Goal: Transaction & Acquisition: Purchase product/service

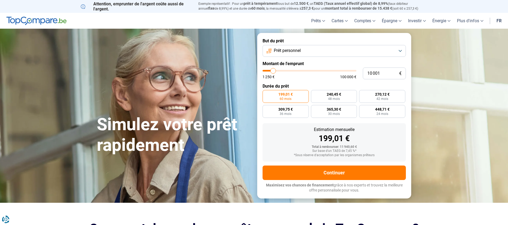
click at [402, 51] on button "Prêt personnel" at bounding box center [334, 51] width 143 height 12
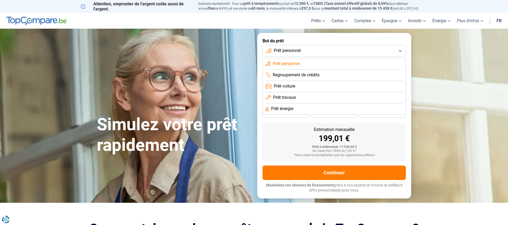
click at [336, 75] on li "Regroupement de crédits" at bounding box center [334, 75] width 137 height 11
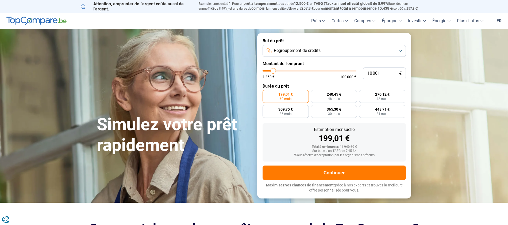
type input "90 250"
type input "90250"
click at [345, 71] on input "range" at bounding box center [310, 71] width 94 height 2
radio input "false"
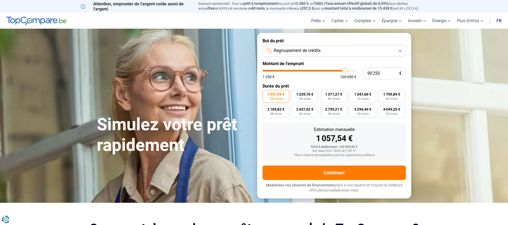
type input "82 500"
type input "82500"
click at [338, 70] on input "range" at bounding box center [310, 71] width 94 height 2
click at [336, 71] on input "range" at bounding box center [310, 71] width 94 height 2
click at [335, 71] on input "range" at bounding box center [310, 71] width 94 height 2
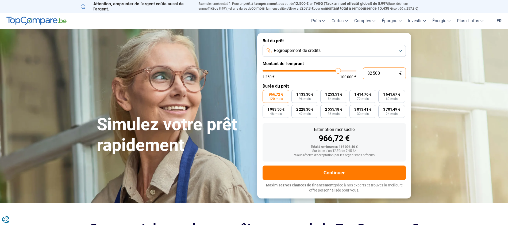
click at [386, 72] on input "82 500" at bounding box center [384, 73] width 43 height 12
type input "8 250"
type input "8250"
type input "825"
type input "1250"
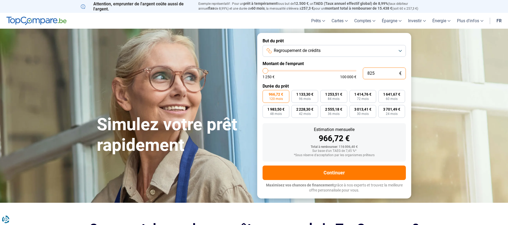
type input "82"
type input "1250"
type input "8"
type input "1250"
type input "1 250"
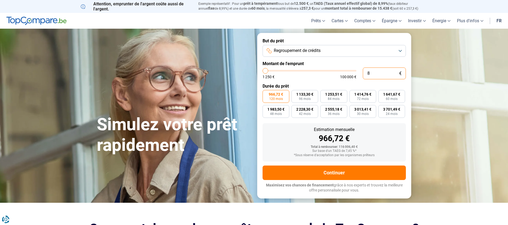
type input "1250"
radio input "true"
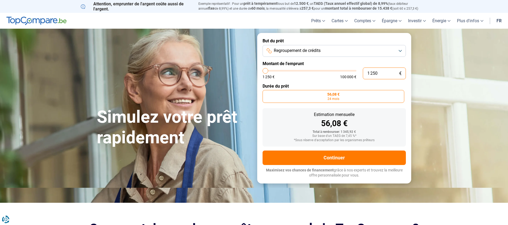
type input "12 500"
type input "12500"
radio input "false"
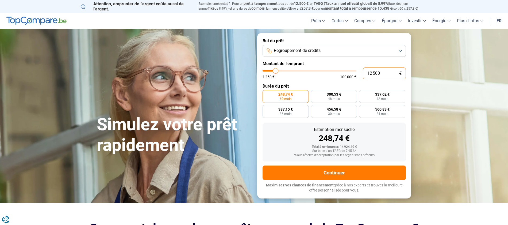
type input "1 250"
type input "1250"
type input "125"
type input "1250"
type input "12"
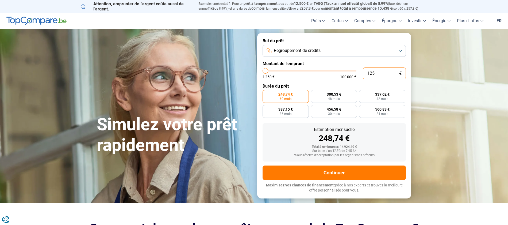
type input "1250"
type input "1"
type input "1250"
type input "0"
type input "1250"
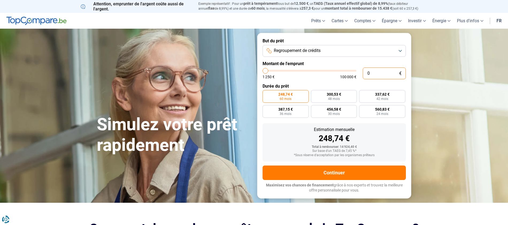
type input "1 250"
type input "1250"
radio input "true"
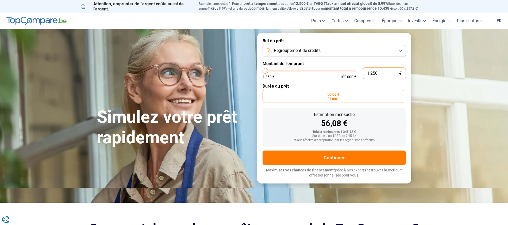
type input "12 508"
type input "12500"
type input "125 080"
type input "100000"
type input "100 000"
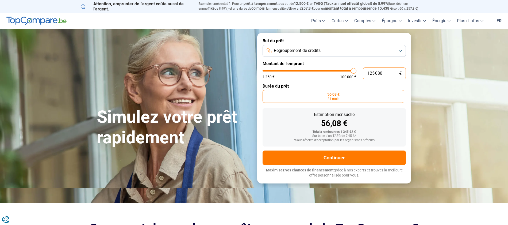
type input "100000"
radio input "false"
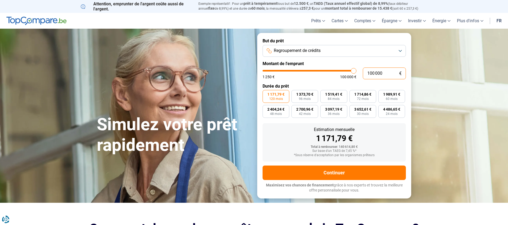
type input "90 500"
type input "90500"
click at [345, 71] on input "range" at bounding box center [310, 71] width 94 height 2
type input "83 000"
type input "83000"
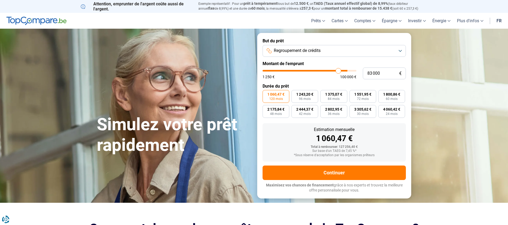
click at [338, 71] on input "range" at bounding box center [310, 71] width 94 height 2
type input "86 250"
type input "86250"
click at [341, 71] on input "range" at bounding box center [310, 71] width 94 height 2
click at [343, 71] on input "range" at bounding box center [310, 71] width 94 height 2
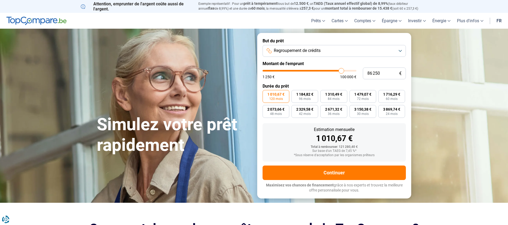
type input "90 250"
type input "90250"
click at [345, 71] on input "range" at bounding box center [310, 71] width 94 height 2
click at [344, 71] on input "range" at bounding box center [310, 71] width 94 height 2
click at [343, 71] on input "range" at bounding box center [310, 71] width 94 height 2
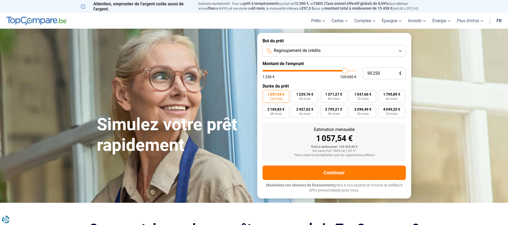
click at [342, 71] on input "range" at bounding box center [310, 71] width 94 height 2
type input "86 000"
type input "86000"
click at [341, 71] on input "range" at bounding box center [310, 71] width 94 height 2
click at [342, 71] on input "range" at bounding box center [310, 71] width 94 height 2
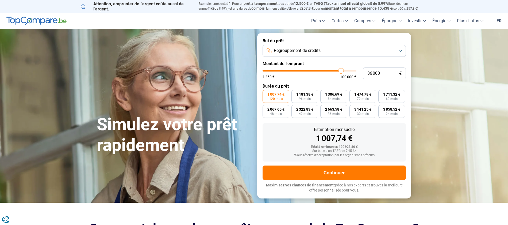
type input "87 250"
type input "87250"
type input "87 500"
type input "87500"
type input "87 750"
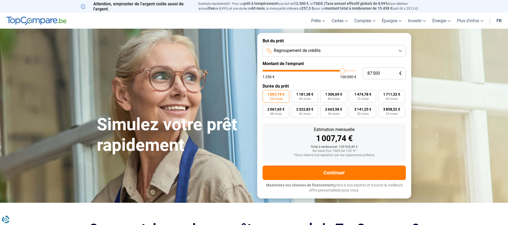
type input "87750"
type input "88 000"
type input "88000"
type input "88 250"
type input "88250"
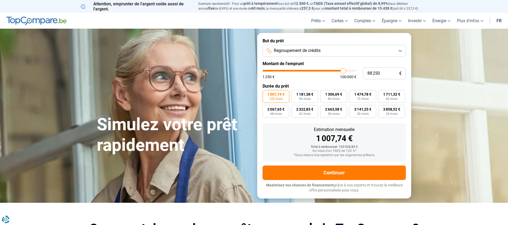
type input "88 500"
type input "88500"
type input "89 250"
type input "89250"
type input "89 500"
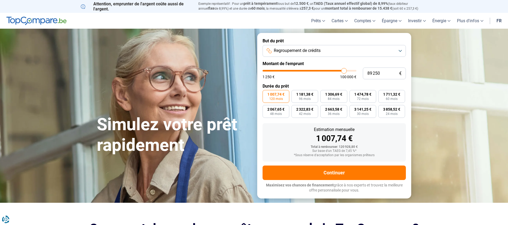
type input "89500"
type input "89 750"
type input "89750"
type input "90 250"
type input "90250"
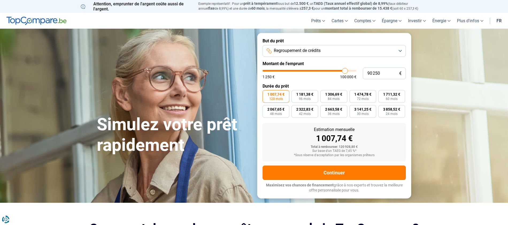
type input "90 500"
type input "90500"
type input "90 250"
type input "90250"
type input "90 000"
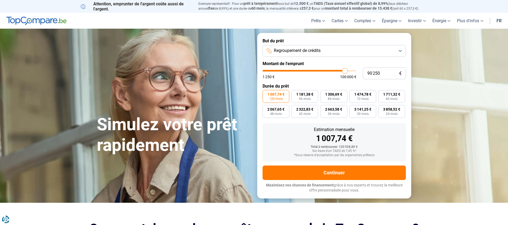
type input "90000"
type input "89 750"
type input "89750"
type input "89 500"
type input "89500"
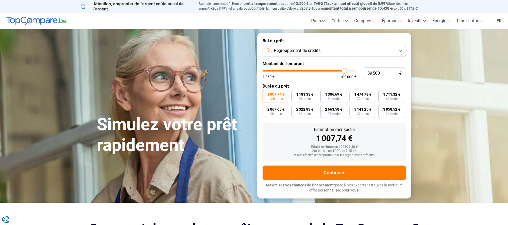
type input "89 750"
type input "89750"
type input "90 000"
type input "90000"
type input "89 750"
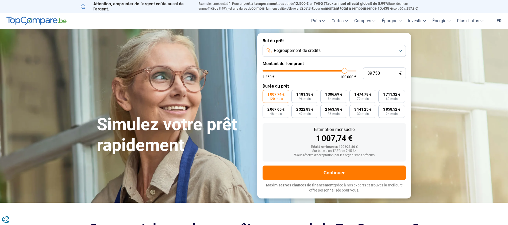
drag, startPoint x: 342, startPoint y: 71, endPoint x: 344, endPoint y: 72, distance: 2.7
type input "89750"
click at [344, 71] on input "range" at bounding box center [310, 71] width 94 height 2
type input "90 000"
type input "90000"
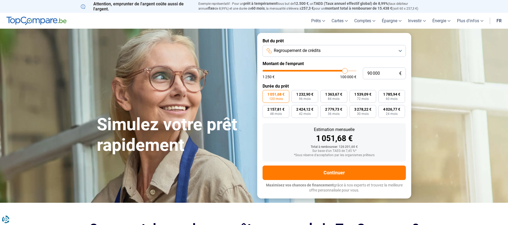
click at [344, 71] on input "range" at bounding box center [310, 71] width 94 height 2
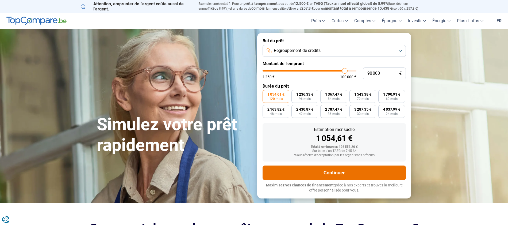
click at [373, 173] on button "Continuer" at bounding box center [334, 172] width 143 height 14
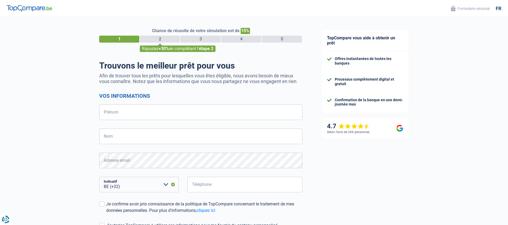
select select "32"
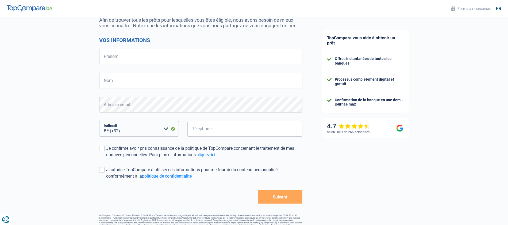
scroll to position [64, 0]
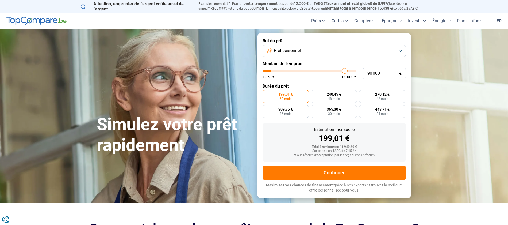
click at [345, 70] on input "range" at bounding box center [310, 71] width 94 height 2
type input "10 001"
type input "10000"
radio input "false"
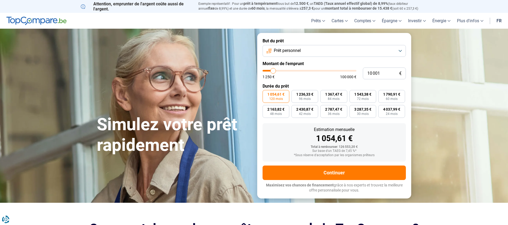
type input "11 750"
type input "11750"
type input "12 500"
type input "12500"
type input "15 000"
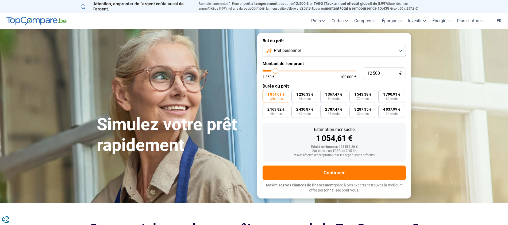
type input "15000"
type input "17 000"
type input "17000"
type input "20 750"
type input "20750"
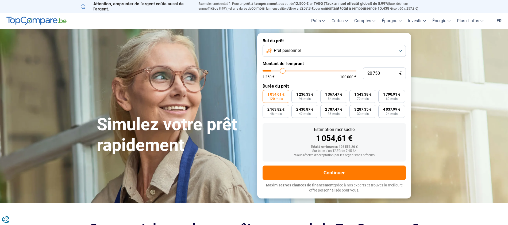
type input "22 750"
type input "22750"
type input "26 000"
type input "26000"
type input "27 500"
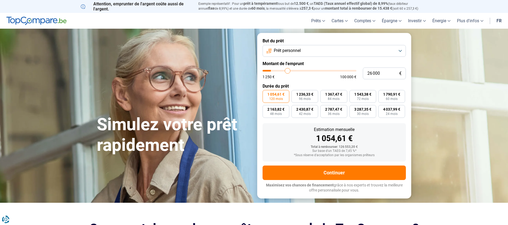
type input "27500"
type input "29 250"
type input "29250"
type input "30 000"
type input "30000"
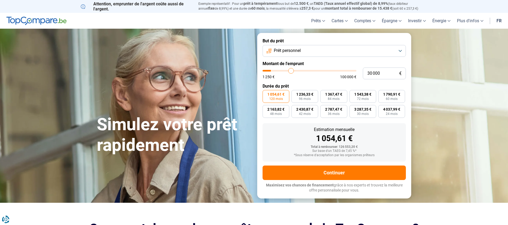
type input "31 000"
type input "31000"
type input "31 500"
type input "31500"
type input "32 750"
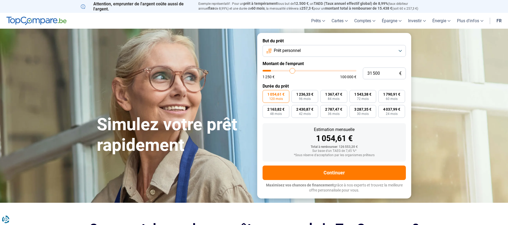
type input "32750"
type input "33 250"
type input "33250"
type input "34 250"
type input "34250"
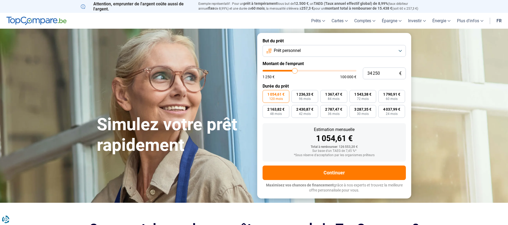
type input "34 750"
type input "34750"
type input "35 750"
type input "35750"
type input "36 250"
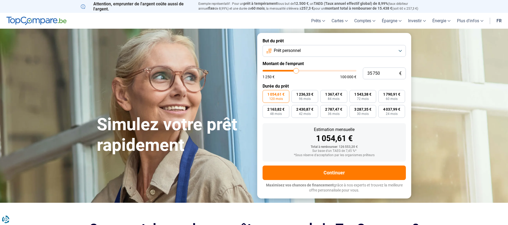
type input "36250"
type input "36 750"
type input "36750"
type input "37 750"
type input "37750"
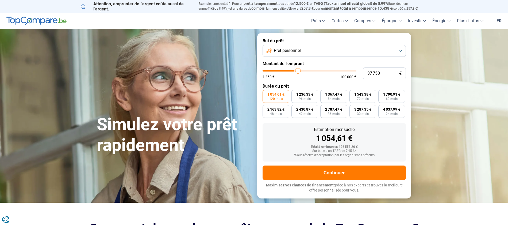
type input "38 250"
type input "38250"
type input "39 750"
type input "39750"
type input "40 250"
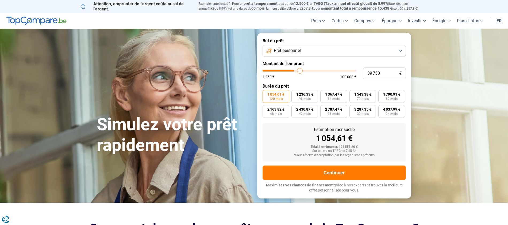
type input "40250"
type input "41 500"
type input "41500"
type input "42 250"
type input "42250"
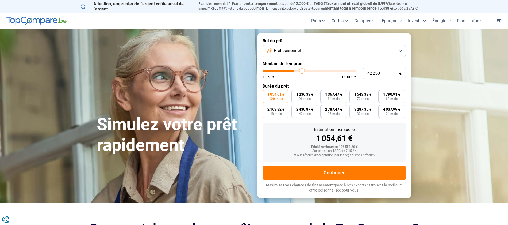
type input "43 250"
type input "43250"
type input "44 000"
type input "44000"
type input "45 250"
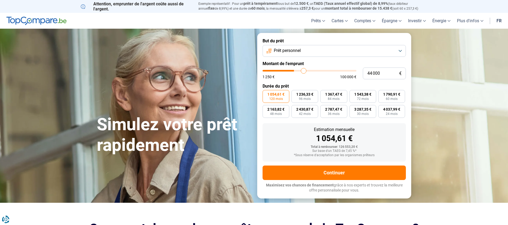
type input "45250"
type input "46 000"
type input "46000"
type input "48 000"
type input "48000"
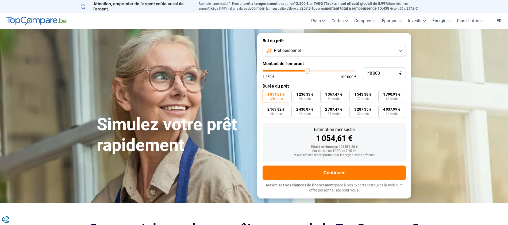
type input "48 750"
type input "48750"
type input "51 000"
type input "51000"
type input "52 250"
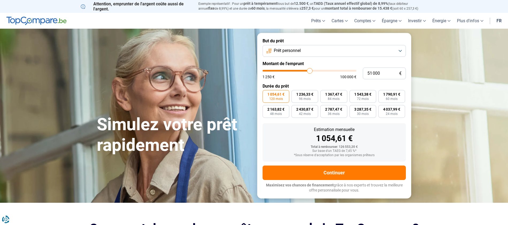
type input "52250"
type input "54 000"
type input "54000"
type input "54 750"
type input "54750"
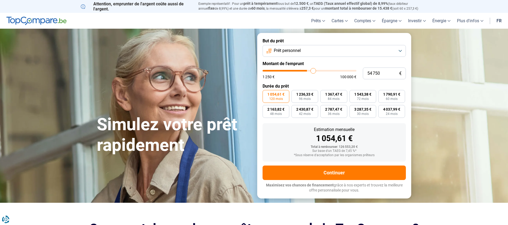
type input "56 000"
type input "56000"
type input "56 750"
type input "56750"
type input "57 750"
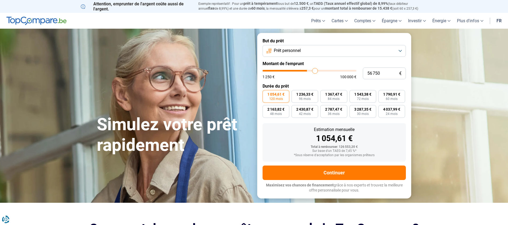
type input "57750"
type input "58 250"
type input "58250"
type input "59 500"
type input "59500"
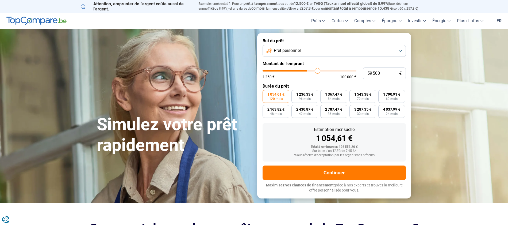
type input "60 250"
type input "60250"
type input "61 500"
type input "61500"
type input "62 000"
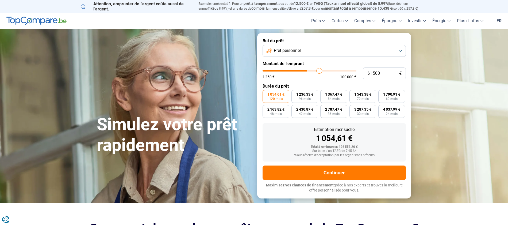
type input "62000"
type input "63 500"
type input "63500"
type input "64 000"
type input "64000"
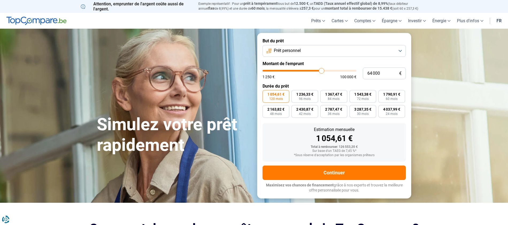
type input "65 250"
type input "65250"
type input "65 750"
type input "65750"
type input "66 750"
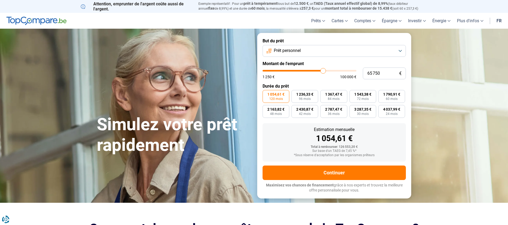
type input "66750"
type input "67 000"
type input "67000"
type input "67 500"
type input "67500"
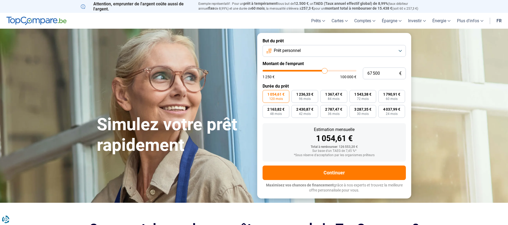
type input "68 250"
type input "68250"
type input "68 500"
type input "68500"
type input "69 250"
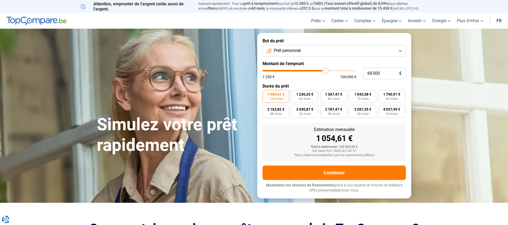
type input "69250"
type input "69 750"
type input "69750"
type input "70 500"
type input "70500"
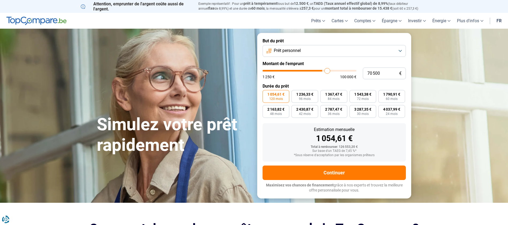
type input "71 000"
type input "71000"
type input "71 750"
type input "71750"
type input "72 250"
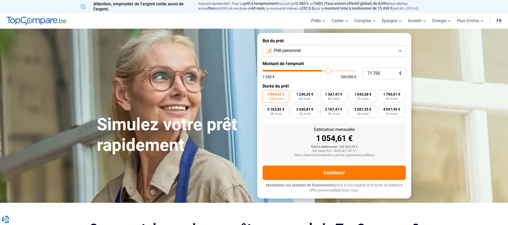
type input "72250"
type input "73 250"
type input "73250"
type input "73 500"
type input "73500"
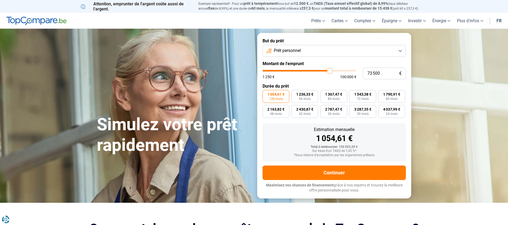
type input "74 250"
type input "74250"
type input "74 500"
type input "74500"
type input "75 250"
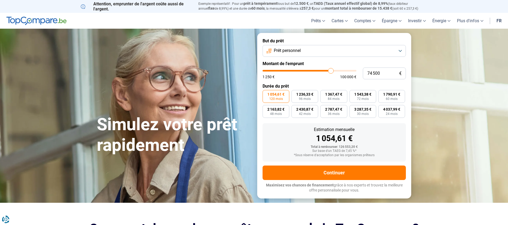
type input "75250"
type input "75 500"
type input "75500"
type input "76 000"
type input "76000"
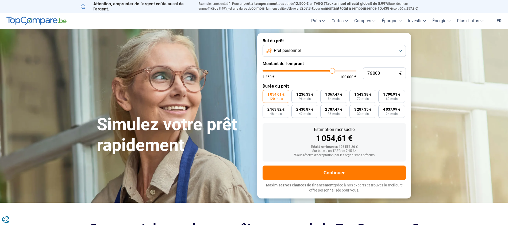
type input "76 500"
type input "76500"
type input "77 250"
type input "77250"
type input "77 500"
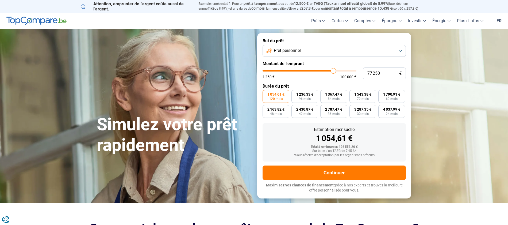
type input "77500"
type input "78 000"
type input "78000"
type input "78 500"
type input "78500"
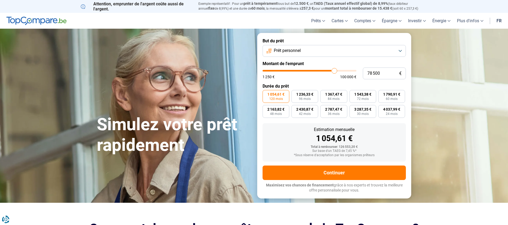
type input "79 000"
type input "79000"
type input "79 250"
type input "79250"
type input "79 750"
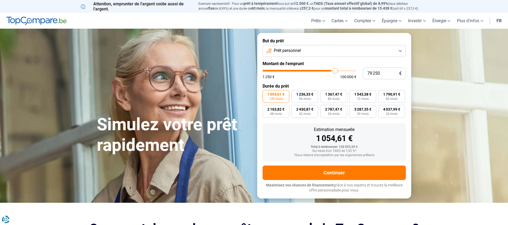
type input "79750"
type input "80 000"
type input "80000"
type input "80 500"
type input "80500"
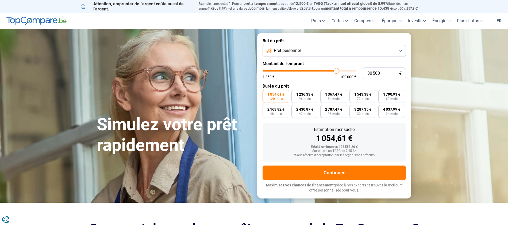
type input "80 750"
type input "80750"
type input "81 250"
type input "81250"
type input "81 750"
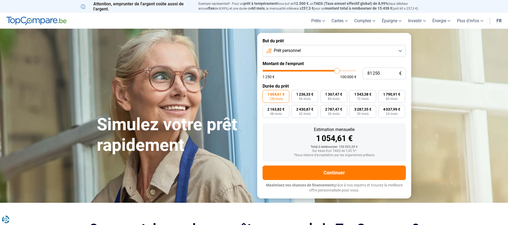
type input "81750"
type input "82 250"
type input "82250"
type input "82 500"
type input "82500"
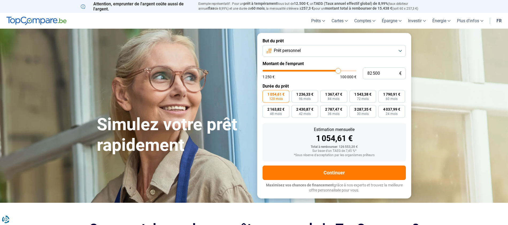
type input "82 750"
type input "82750"
type input "83 000"
type input "83000"
type input "83 250"
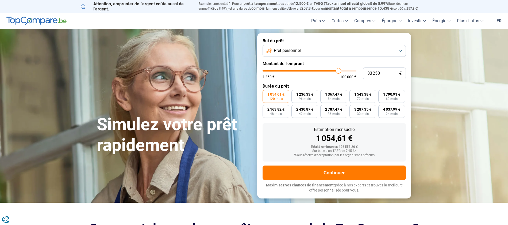
type input "83250"
type input "83 500"
type input "83500"
type input "83 750"
type input "83750"
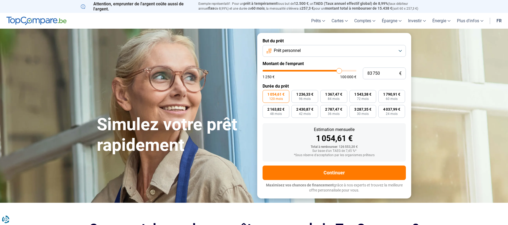
type input "84 000"
type input "84000"
type input "84 250"
type input "84250"
type input "84 500"
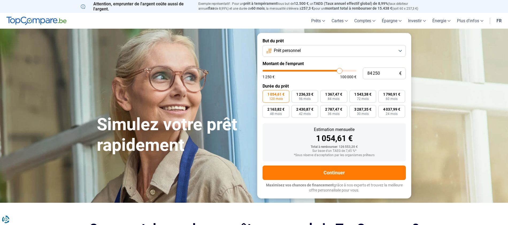
type input "84500"
type input "84 750"
type input "84750"
type input "85 000"
type input "85000"
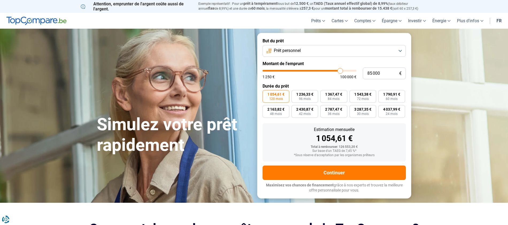
type input "85 250"
type input "85250"
type input "85 750"
type input "85750"
type input "86 000"
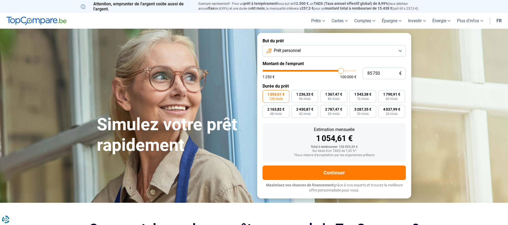
type input "86000"
type input "86 250"
type input "86250"
type input "86 500"
type input "86500"
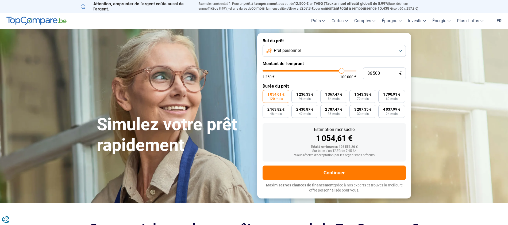
type input "86 750"
type input "86750"
type input "87 000"
type input "87000"
type input "87 250"
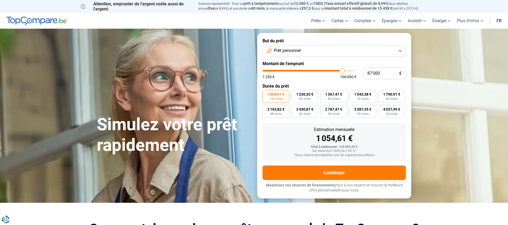
type input "87250"
type input "87 500"
drag, startPoint x: 275, startPoint y: 72, endPoint x: 344, endPoint y: 76, distance: 69.9
click at [344, 71] on input "range" at bounding box center [310, 71] width 94 height 2
drag, startPoint x: 346, startPoint y: 70, endPoint x: 336, endPoint y: 71, distance: 10.2
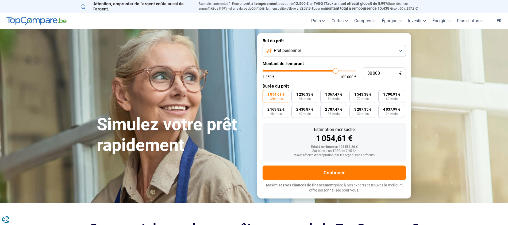
click at [336, 71] on input "range" at bounding box center [310, 71] width 94 height 2
drag, startPoint x: 338, startPoint y: 71, endPoint x: 345, endPoint y: 71, distance: 7.0
click at [345, 71] on input "range" at bounding box center [310, 71] width 94 height 2
drag, startPoint x: 344, startPoint y: 71, endPoint x: 338, endPoint y: 71, distance: 6.4
click at [338, 71] on input "range" at bounding box center [310, 71] width 94 height 2
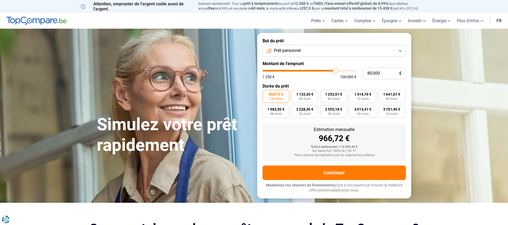
click at [336, 71] on input "range" at bounding box center [310, 71] width 94 height 2
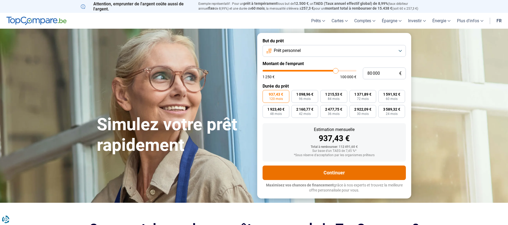
click at [354, 171] on button "Continuer" at bounding box center [334, 172] width 143 height 14
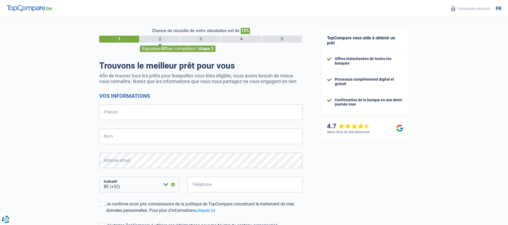
select select "32"
click at [215, 117] on input "Prénom" at bounding box center [200, 112] width 203 height 16
type input "[PERSON_NAME]"
type input "Muleba Mbuyi"
type input "466216623"
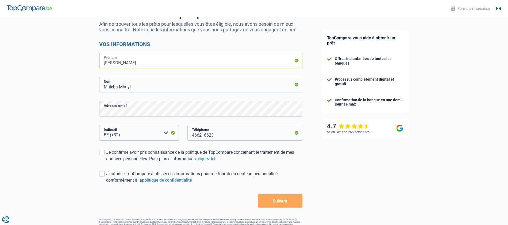
scroll to position [63, 0]
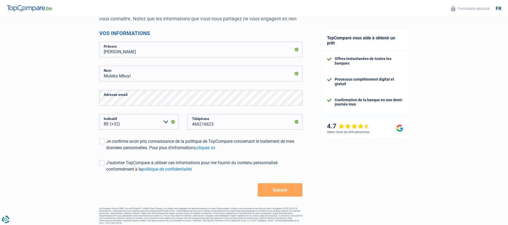
click at [273, 192] on button "Suivant" at bounding box center [280, 189] width 45 height 13
click at [101, 141] on span at bounding box center [101, 139] width 5 height 5
click at [106, 150] on input "Je confirme avoir pris connaissance de la politique de TopCompare concernant le…" at bounding box center [106, 150] width 0 height 0
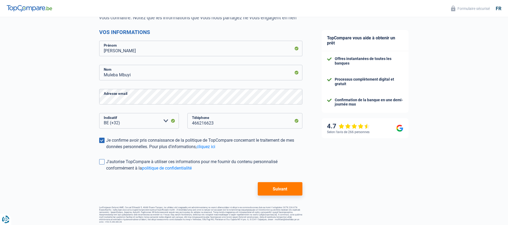
click at [103, 162] on span at bounding box center [101, 161] width 5 height 5
click at [106, 171] on input "J'autorise TopCompare à utiliser ces informations pour me fournir du contenu pe…" at bounding box center [106, 171] width 0 height 0
click at [266, 186] on button "Suivant" at bounding box center [280, 188] width 45 height 13
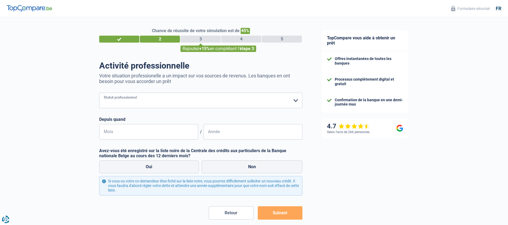
click at [296, 100] on select "Ouvrier Employé privé Employé public Invalide Indépendant Pensionné Chômeur Mut…" at bounding box center [200, 101] width 203 height 16
select select "mutuality"
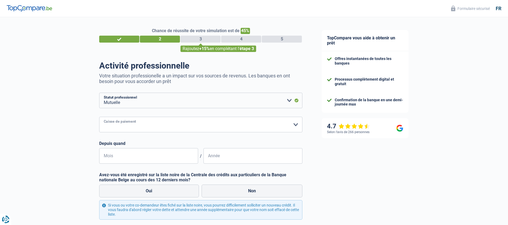
click at [295, 123] on select "Mutualité Chrétienne Mutualité Socialiste (Solidaris) SPF Sécurité Sociale Unio…" at bounding box center [200, 125] width 203 height 16
select select "solidaris"
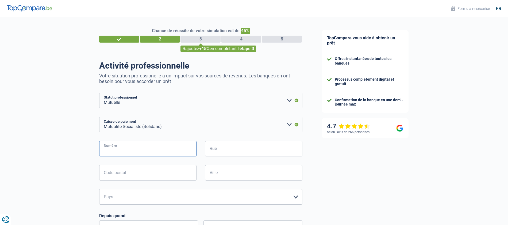
click at [168, 150] on input "Numéro" at bounding box center [147, 149] width 97 height 16
type input "111"
click at [235, 152] on input "Rue" at bounding box center [253, 149] width 97 height 16
type input "du midi"
click at [158, 172] on input "Code postal" at bounding box center [147, 173] width 97 height 16
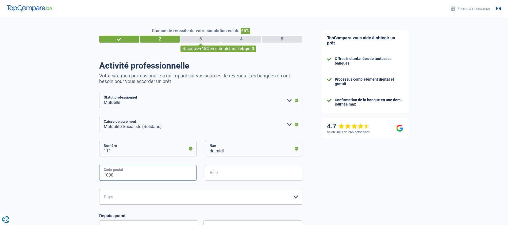
type input "1000"
click at [226, 172] on input "Ville" at bounding box center [253, 173] width 97 height 16
type input "Bruxelles"
click at [296, 196] on select "Belgique Luxembourg Veuillez sélectionner une option" at bounding box center [200, 197] width 203 height 16
select select "BE"
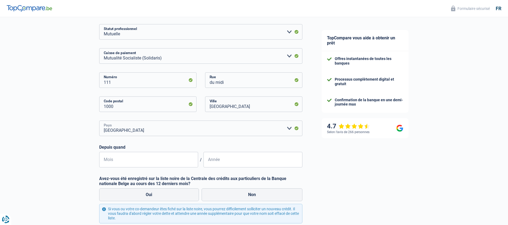
scroll to position [84, 0]
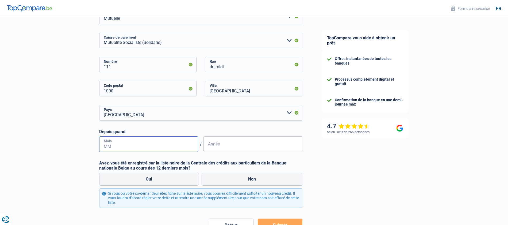
click at [183, 144] on input "Mois" at bounding box center [148, 144] width 99 height 16
click at [176, 146] on input "Mois" at bounding box center [148, 144] width 99 height 16
type input "09"
type input "2013"
click at [263, 181] on label "Non" at bounding box center [252, 179] width 101 height 13
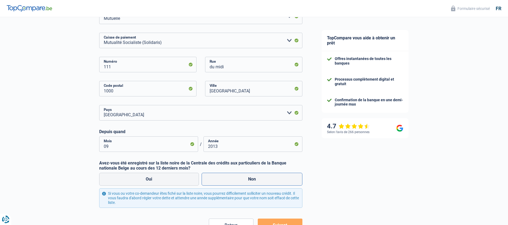
click at [263, 181] on input "Non" at bounding box center [252, 179] width 101 height 13
radio input "true"
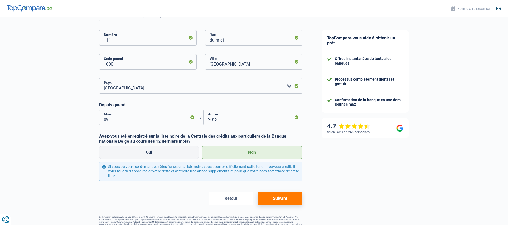
scroll to position [120, 0]
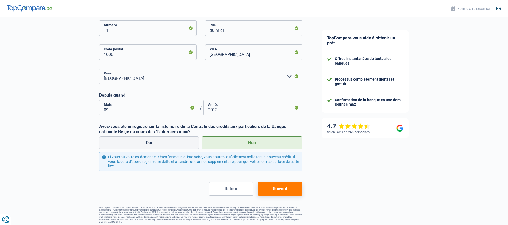
click at [273, 187] on button "Suivant" at bounding box center [280, 188] width 45 height 13
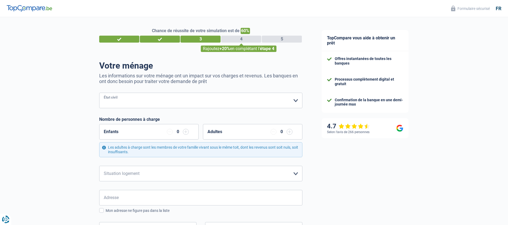
click at [296, 101] on select "Célibataire Marié(e) Cohabitant(e) légal(e) Divorcé(e) Veuf(ve) Séparé (de fait…" at bounding box center [200, 101] width 203 height 16
select select "cohabitation"
click at [186, 132] on input "button" at bounding box center [186, 132] width 6 height 6
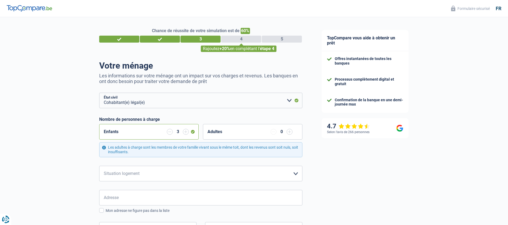
click at [186, 132] on input "button" at bounding box center [186, 132] width 6 height 6
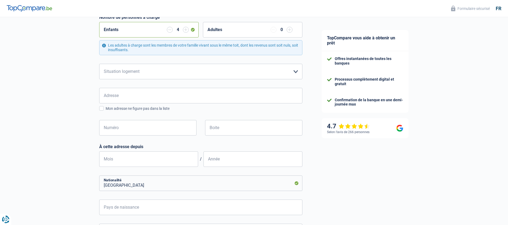
scroll to position [102, 0]
click at [296, 71] on select "Locataire Propriétaire avec prêt hypothécaire Propriétaire sans prêt hypothécai…" at bounding box center [200, 71] width 203 height 16
select select "ownerWithMortgage"
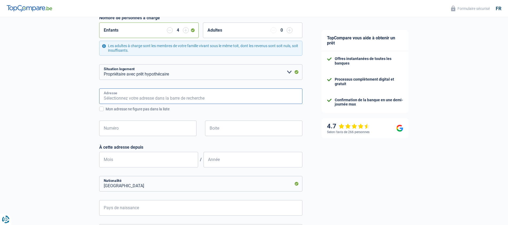
click at [230, 97] on input "Adresse" at bounding box center [200, 96] width 203 height 16
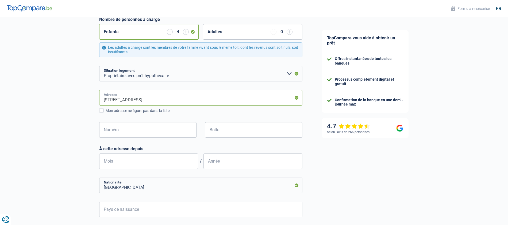
click at [174, 99] on input "Booischotseweg, 2235, Hulshout, BE" at bounding box center [200, 98] width 203 height 16
type input "Booischotseweg,"
click at [136, 131] on input "Numéro" at bounding box center [147, 130] width 97 height 16
type input "94"
type input "Hulshout"
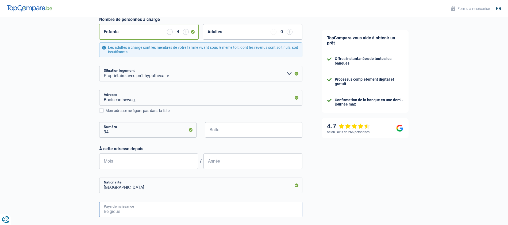
type input "Belgique"
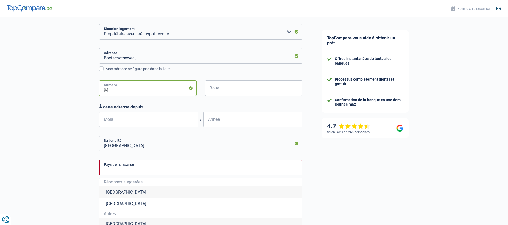
scroll to position [144, 0]
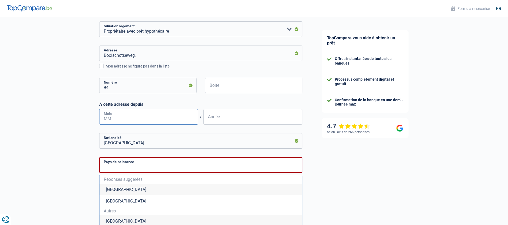
click at [136, 118] on input "Mois" at bounding box center [148, 117] width 99 height 16
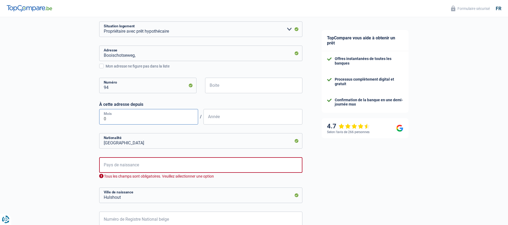
type input "07"
type input "2022"
click at [156, 141] on input "Belgique" at bounding box center [200, 141] width 203 height 16
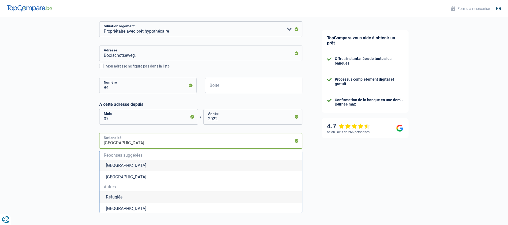
click at [156, 141] on input "Belgique" at bounding box center [200, 141] width 203 height 16
click at [349, 170] on div "TopCompare vous aide à obtenir un prêt Offres instantanées de toutes les banque…" at bounding box center [410, 112] width 196 height 478
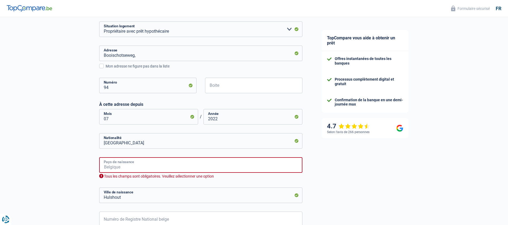
click at [250, 165] on input "Pays de naissance" at bounding box center [200, 165] width 203 height 16
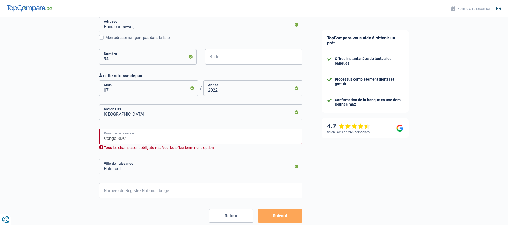
scroll to position [192, 0]
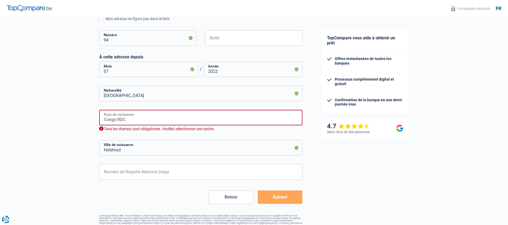
type input "Congo RDC"
click at [198, 149] on input "Hulshout" at bounding box center [200, 148] width 203 height 16
type input "H"
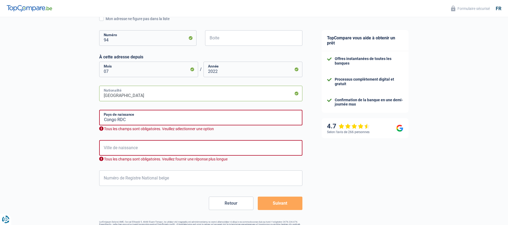
click at [140, 96] on input "Belgique" at bounding box center [200, 94] width 203 height 16
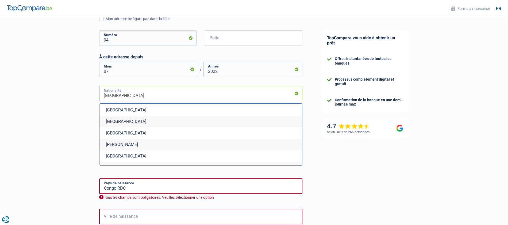
scroll to position [559, 0]
click at [166, 109] on li "République démocratique du Congo" at bounding box center [200, 108] width 203 height 12
type input "République démocratique du Congo"
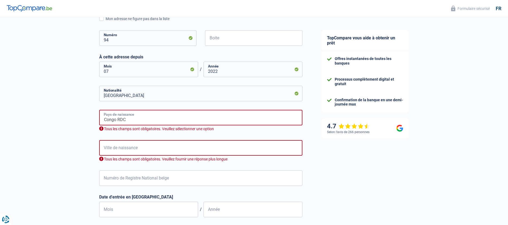
click at [131, 119] on input "Congo RDC" at bounding box center [200, 118] width 203 height 16
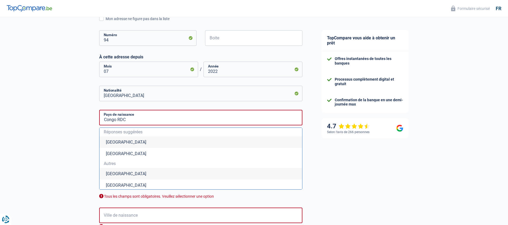
click at [167, 175] on li "République démocratique du Congo" at bounding box center [200, 174] width 203 height 12
type input "République démocratique du Congo"
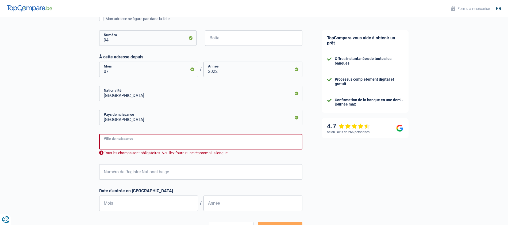
click at [160, 142] on input "Ville de naissance" at bounding box center [200, 142] width 203 height 16
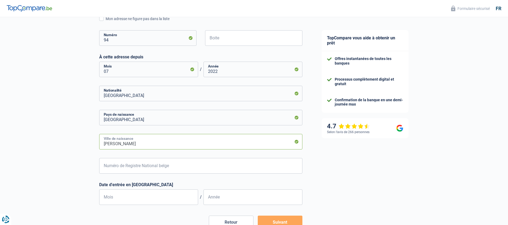
type input "Mbuji Mayi"
click at [197, 168] on input "Numéro de Registre National belge" at bounding box center [200, 166] width 203 height 16
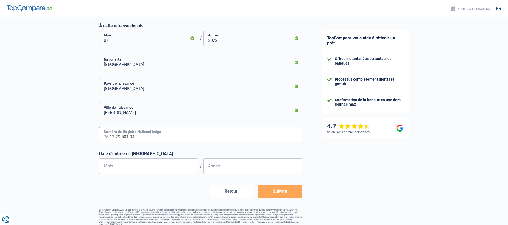
scroll to position [223, 0]
type input "75.12.29-501.94"
click at [174, 165] on input "Mois" at bounding box center [148, 165] width 99 height 16
type input "03"
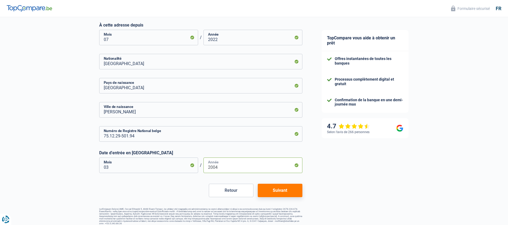
type input "2004"
click at [284, 193] on button "Suivant" at bounding box center [280, 189] width 45 height 13
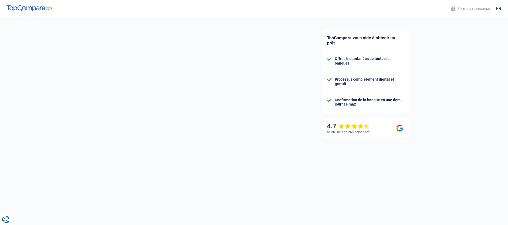
select select "familyAllowances"
select select "mutualityIndemnity"
select select "mortgage"
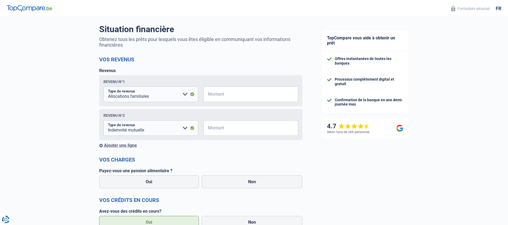
scroll to position [37, 0]
click at [185, 94] on select "Allocation d'handicap Allocations chômage Allocations familiales Chèques repas …" at bounding box center [151, 94] width 95 height 16
click at [233, 95] on input "Montant" at bounding box center [254, 94] width 88 height 16
type input "1.000"
click at [226, 129] on input "Montant" at bounding box center [254, 127] width 88 height 16
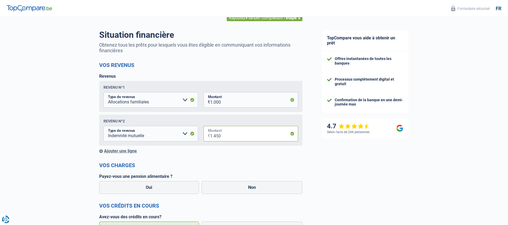
scroll to position [86, 0]
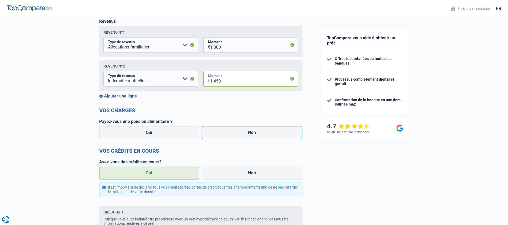
type input "1.450"
click at [235, 134] on label "Non" at bounding box center [252, 132] width 101 height 13
click at [235, 134] on input "Non" at bounding box center [252, 132] width 101 height 13
radio input "true"
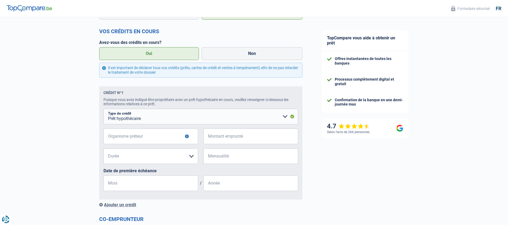
scroll to position [207, 0]
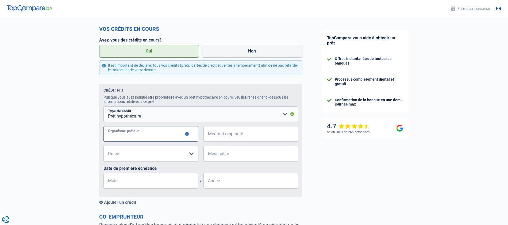
click at [179, 135] on input "Organisme prêteur" at bounding box center [151, 134] width 95 height 16
type input "AXA"
click at [257, 136] on input "Montant emprunté" at bounding box center [254, 134] width 88 height 16
type input "245.000"
click at [192, 154] on select "120 mois 180 mois 240 mois 300 mois 360 mois 420 mois Veuillez sélectionner une…" at bounding box center [151, 154] width 95 height 16
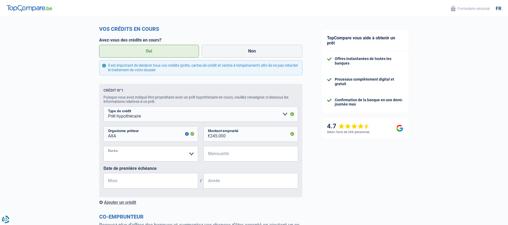
select select "360"
click at [246, 155] on input "Mensualité" at bounding box center [254, 154] width 88 height 16
type input "1.166"
click at [147, 182] on input "Mois" at bounding box center [151, 181] width 95 height 16
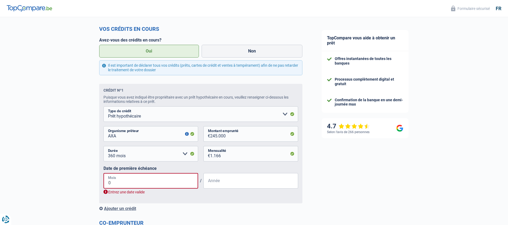
type input "07"
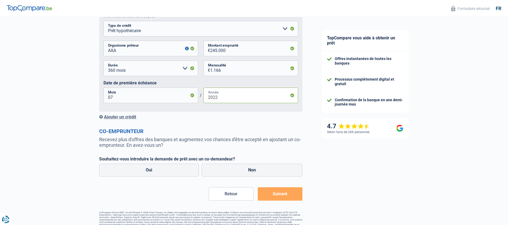
scroll to position [298, 0]
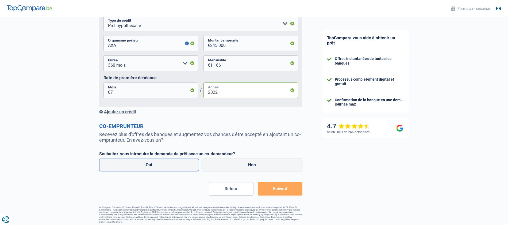
type input "2022"
click at [173, 162] on label "Oui" at bounding box center [149, 164] width 100 height 13
click at [173, 162] on input "Oui" at bounding box center [149, 164] width 100 height 13
radio input "true"
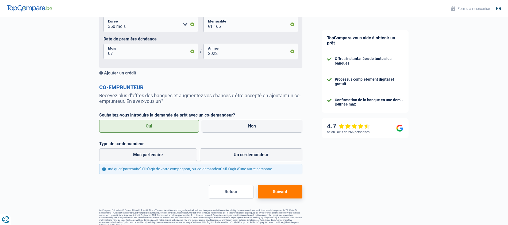
scroll to position [339, 0]
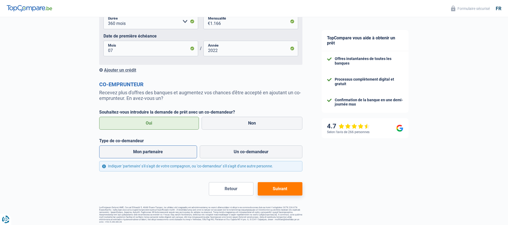
click at [158, 151] on label "Mon partenaire" at bounding box center [148, 151] width 98 height 13
click at [158, 151] on input "Mon partenaire" at bounding box center [148, 151] width 98 height 13
radio input "true"
click at [282, 190] on button "Suivant" at bounding box center [280, 188] width 45 height 13
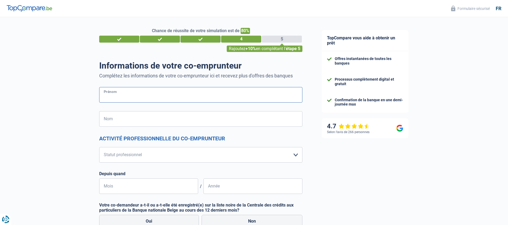
click at [187, 95] on input "Prénom" at bounding box center [200, 95] width 203 height 16
type input "Blandine"
click at [167, 123] on input "Nom" at bounding box center [200, 119] width 203 height 16
type input "Lengeme"
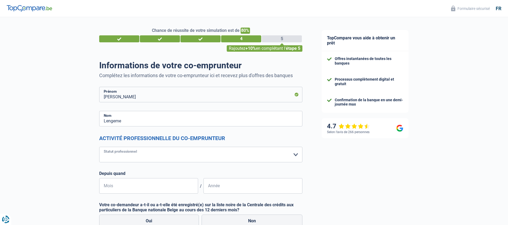
click at [296, 155] on select "Ouvrier Employé privé Employé public Invalide Indépendant Pensionné Chômeur Mut…" at bounding box center [200, 155] width 203 height 16
select select "publicEmployee"
select select "netSalary"
select select "mealVouchers"
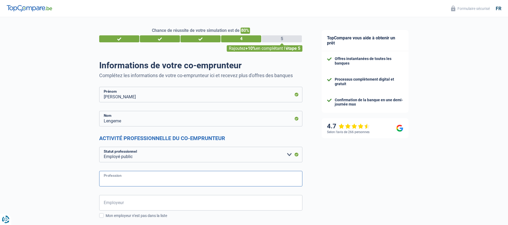
click at [230, 182] on input "Profession" at bounding box center [200, 179] width 203 height 16
type input "t"
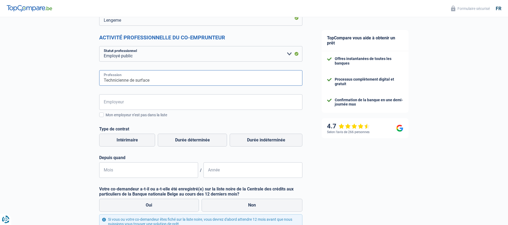
scroll to position [102, 0]
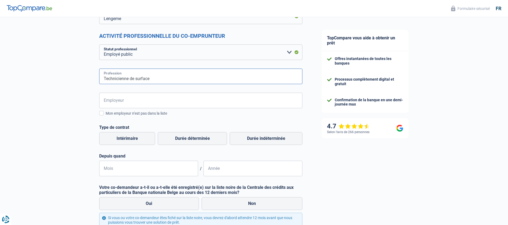
type input "Technicienne de surface"
click at [257, 103] on input "Employeur" at bounding box center [200, 101] width 203 height 16
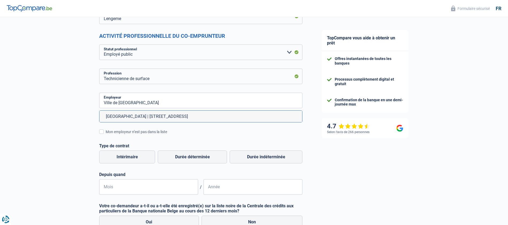
click at [193, 117] on li "Ville de Bruxelles | Rue des Halles, 4 | 1000 - Bruxelles" at bounding box center [200, 116] width 203 height 12
type input "Ville de Bruxelles | Rue des Halles, 4 | 1000 - Bruxelles"
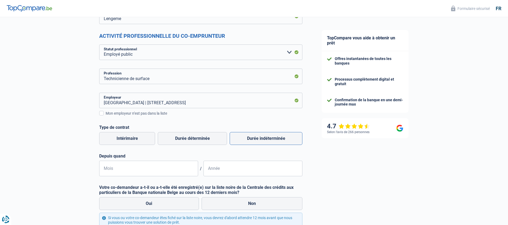
click at [269, 140] on label "Durée indéterminée" at bounding box center [266, 138] width 73 height 13
click at [269, 140] on input "Durée indéterminée" at bounding box center [266, 138] width 73 height 13
radio input "true"
click at [168, 174] on input "Mois" at bounding box center [148, 168] width 99 height 16
type input "06"
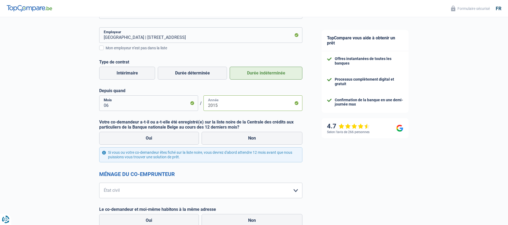
scroll to position [173, 0]
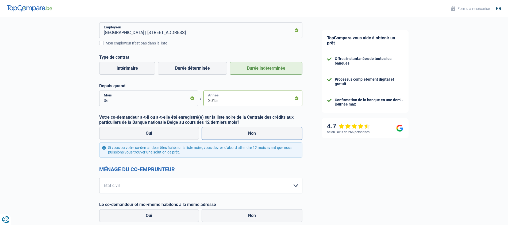
type input "2015"
click at [233, 134] on label "Non" at bounding box center [252, 133] width 101 height 13
click at [233, 134] on input "Non" at bounding box center [252, 133] width 101 height 13
radio input "true"
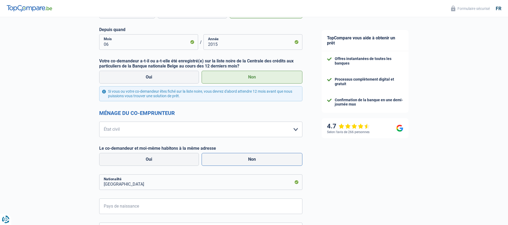
scroll to position [230, 0]
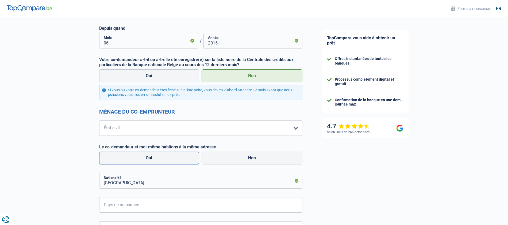
click at [175, 157] on label "Oui" at bounding box center [149, 157] width 100 height 13
click at [175, 157] on input "Oui" at bounding box center [149, 157] width 100 height 13
radio input "true"
click at [295, 129] on select "Célibataire Marié(e) Cohabitant(e) légal(e) Divorcé(e) Veuf(ve) Séparé (de fait…" at bounding box center [200, 128] width 203 height 16
select select "cohabitation"
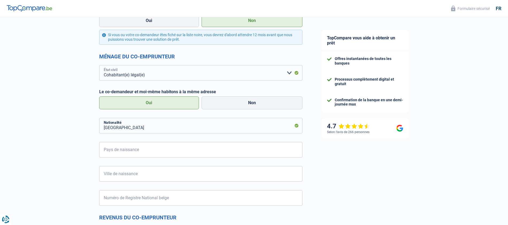
scroll to position [284, 0]
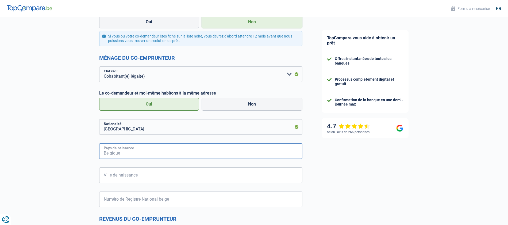
click at [228, 149] on input "Pays de naissance" at bounding box center [200, 151] width 203 height 16
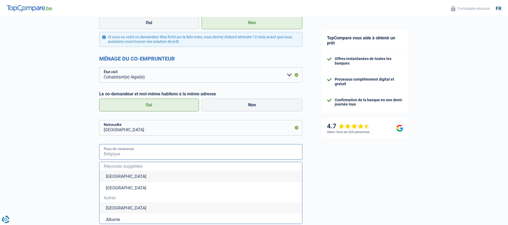
click at [228, 150] on input "Pays de naissance" at bounding box center [200, 152] width 203 height 16
type input "R"
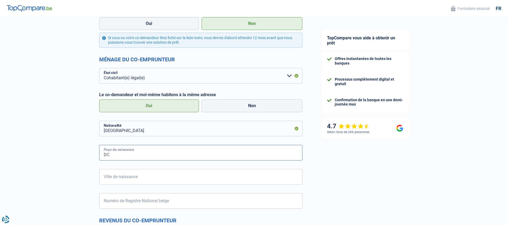
type input "D"
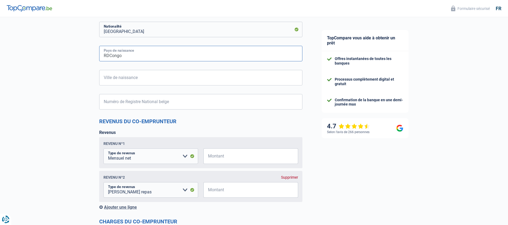
scroll to position [381, 0]
type input "RDCongo"
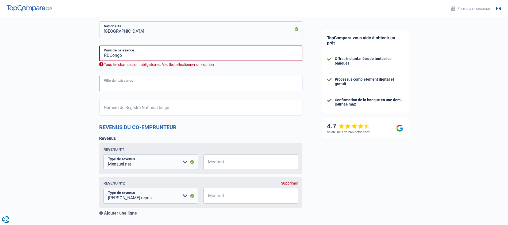
click at [193, 79] on input "Ville de naissance" at bounding box center [200, 84] width 203 height 16
type input "Kisangani"
click at [109, 55] on input "RDCongo" at bounding box center [200, 53] width 203 height 16
type input "RD Congo"
click at [184, 109] on input "Numéro de Registre National belge" at bounding box center [200, 108] width 203 height 16
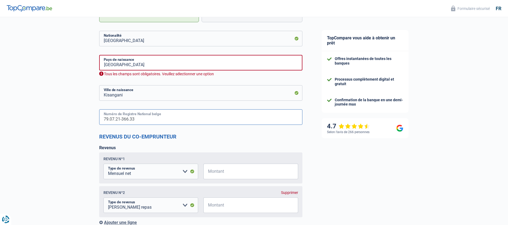
scroll to position [372, 0]
type input "79.07.21-366.33"
click at [125, 65] on input "RD Congo" at bounding box center [200, 63] width 203 height 16
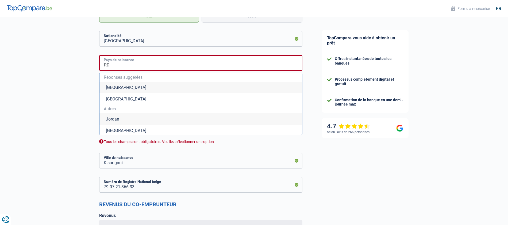
type input "R"
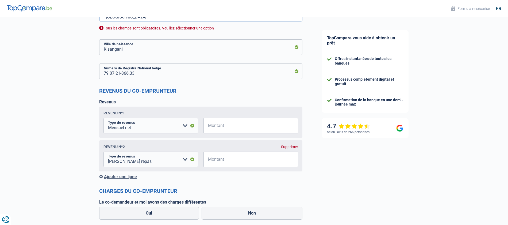
scroll to position [486, 0]
click at [230, 126] on input "Montant" at bounding box center [254, 125] width 88 height 16
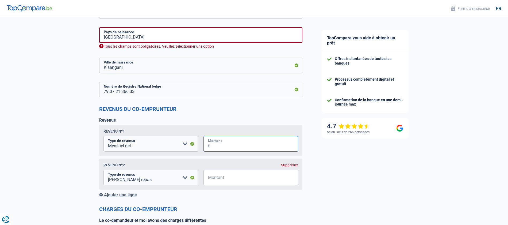
scroll to position [384, 0]
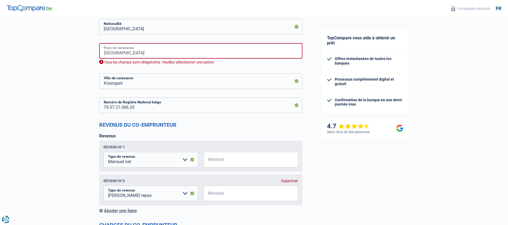
click at [117, 53] on input "Congo" at bounding box center [200, 51] width 203 height 16
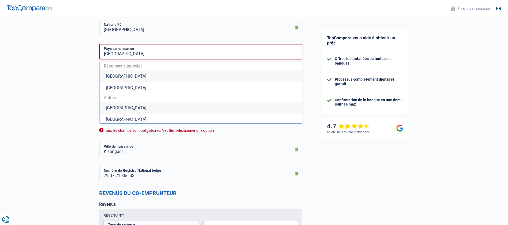
click at [152, 108] on li "République démocratique du Congo" at bounding box center [200, 108] width 203 height 12
type input "République démocratique du Congo"
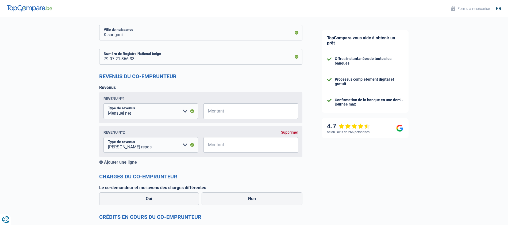
scroll to position [434, 0]
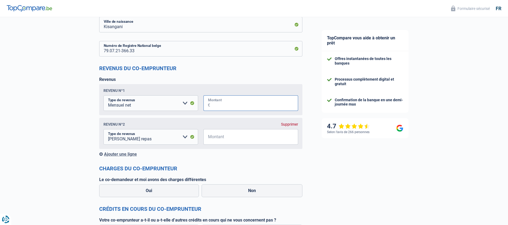
click at [212, 103] on input "Montant" at bounding box center [254, 103] width 88 height 16
type input "2.550"
click at [244, 138] on input "Montant" at bounding box center [254, 137] width 88 height 16
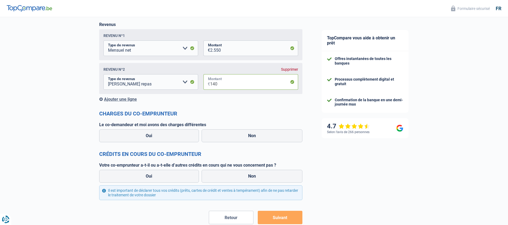
scroll to position [493, 0]
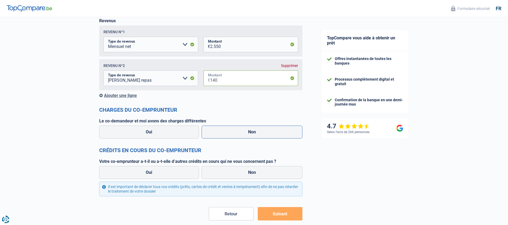
type input "140"
click at [217, 132] on label "Non" at bounding box center [252, 131] width 101 height 13
click at [217, 132] on input "Non" at bounding box center [252, 131] width 101 height 13
radio input "true"
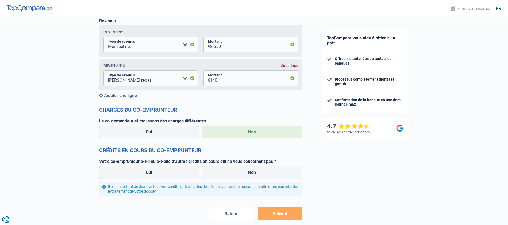
click at [179, 174] on label "Oui" at bounding box center [149, 172] width 100 height 13
click at [179, 174] on input "Oui" at bounding box center [149, 172] width 100 height 13
radio input "true"
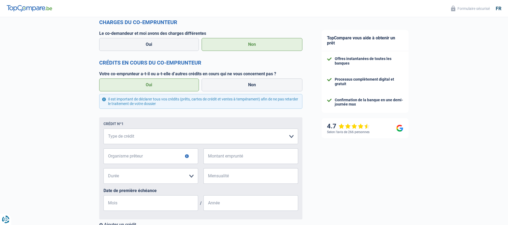
scroll to position [586, 0]
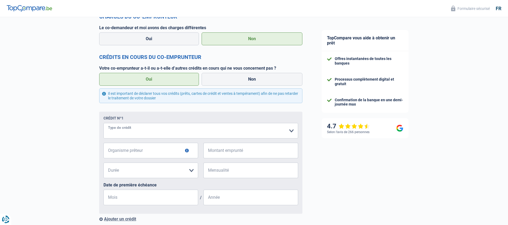
click at [291, 130] on select "Carte ou ouverture de crédit Prêt hypothécaire Vente à tempérament Prêt à tempé…" at bounding box center [201, 131] width 195 height 16
select select "personalLoan"
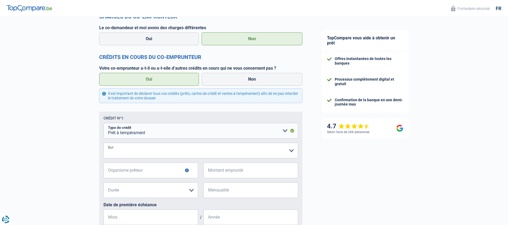
click at [292, 150] on select "Confort maison: meubles, textile, peinture, électroménager, outillage non-profe…" at bounding box center [201, 151] width 195 height 16
select select "familyEvent"
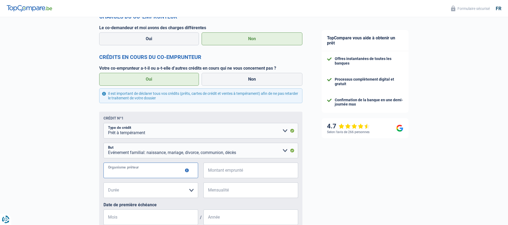
click at [182, 169] on input "Organisme prêteur" at bounding box center [151, 170] width 95 height 16
type input "Beobank"
click at [264, 170] on input "Montant emprunté" at bounding box center [254, 170] width 88 height 16
type input "13.000"
click at [192, 190] on select "12 mois 18 mois 24 mois 30 mois 36 mois 42 mois 48 mois 60 mois Veuillez sélect…" at bounding box center [151, 190] width 95 height 16
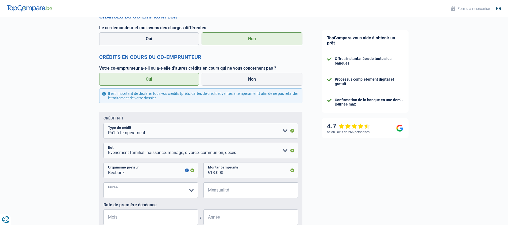
select select "60"
click at [244, 188] on input "Mensualité" at bounding box center [254, 190] width 88 height 16
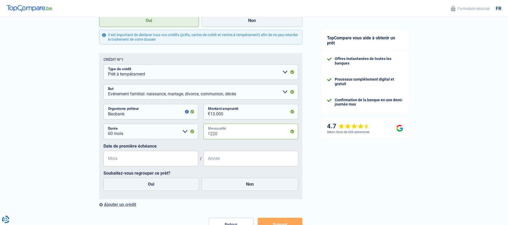
scroll to position [645, 0]
type input "220"
click at [147, 161] on input "Mois" at bounding box center [151, 158] width 95 height 16
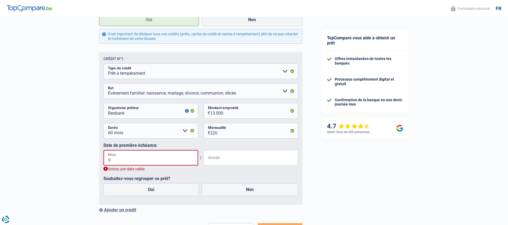
type input "05"
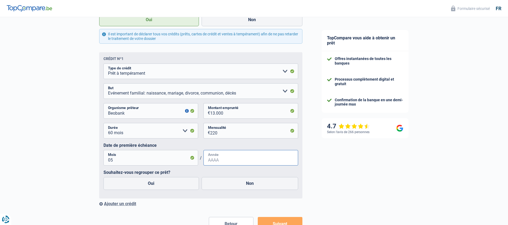
type input "0"
type input "2021"
click at [159, 185] on label "Oui" at bounding box center [151, 183] width 95 height 13
click at [159, 185] on input "Oui" at bounding box center [151, 183] width 95 height 13
radio input "true"
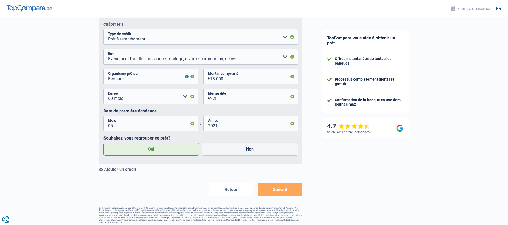
scroll to position [680, 0]
click at [122, 170] on div "Ajouter un crédit" at bounding box center [200, 168] width 203 height 5
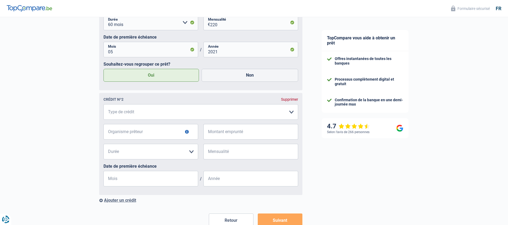
scroll to position [755, 0]
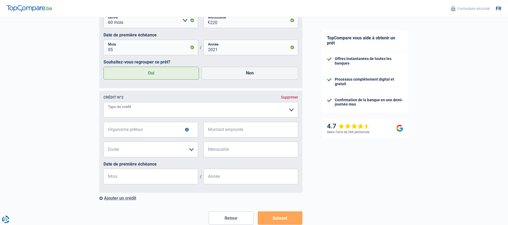
click at [292, 109] on select "Carte ou ouverture de crédit Prêt hypothécaire Vente à tempérament Prêt à tempé…" at bounding box center [201, 110] width 195 height 16
select select "cardOrCredit"
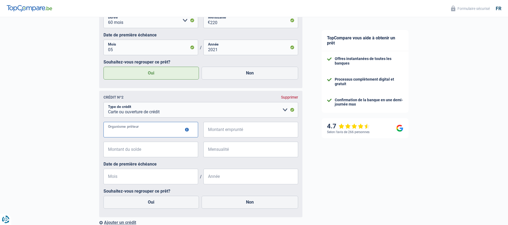
click at [181, 129] on input "Organisme prêteur" at bounding box center [151, 130] width 95 height 16
type input "buyway"
click at [268, 129] on input "Montant emprunté" at bounding box center [254, 130] width 88 height 16
type input "2.500"
click at [170, 150] on input "Montant du solde" at bounding box center [154, 149] width 88 height 16
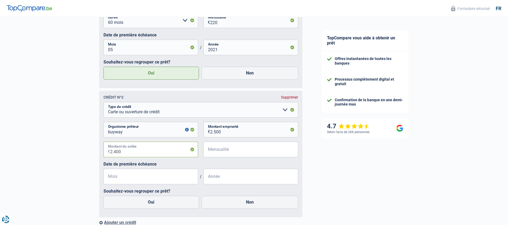
type input "2.400"
click at [236, 151] on input "Mensualité" at bounding box center [254, 149] width 88 height 16
type input "108"
click at [189, 179] on input "Mois" at bounding box center [151, 177] width 95 height 16
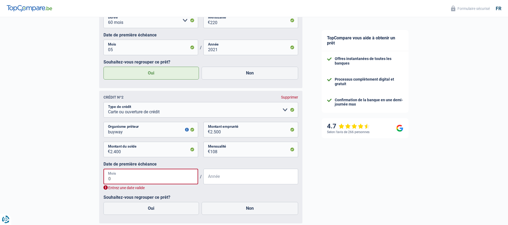
type input "09"
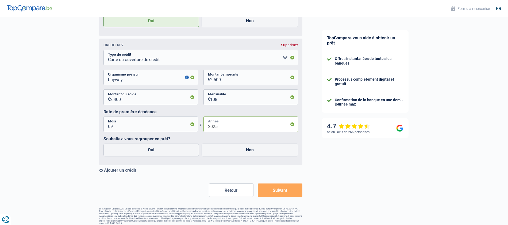
scroll to position [809, 0]
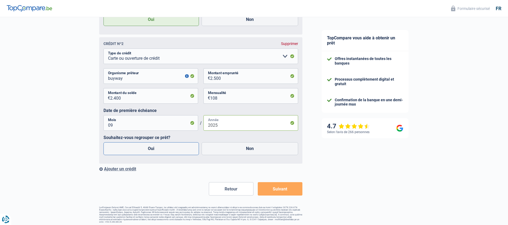
type input "2025"
click at [143, 151] on label "Oui" at bounding box center [151, 148] width 95 height 13
click at [143, 151] on input "Oui" at bounding box center [151, 148] width 95 height 13
radio input "true"
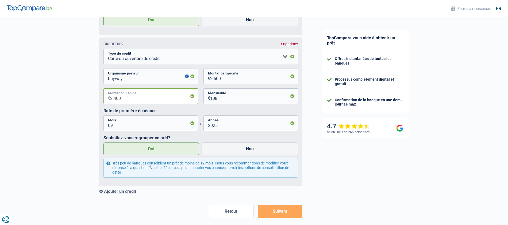
click at [134, 100] on input "2.400" at bounding box center [154, 96] width 88 height 16
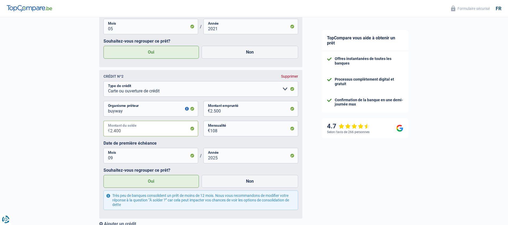
scroll to position [777, 0]
type input "2"
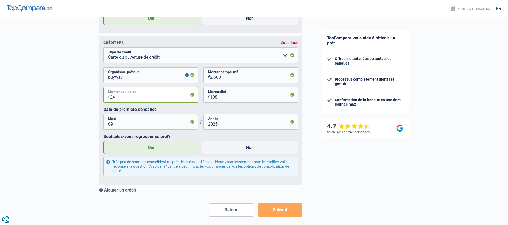
scroll to position [831, 0]
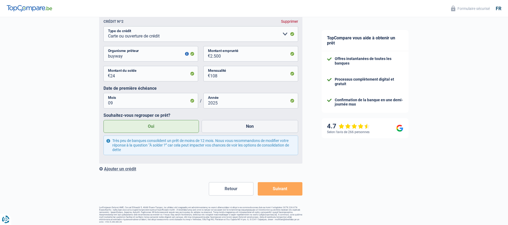
click at [121, 169] on div "Ajouter un crédit" at bounding box center [200, 168] width 203 height 5
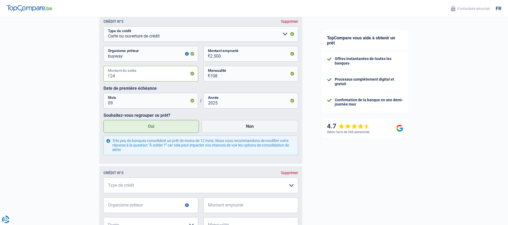
click at [193, 75] on input "24" at bounding box center [154, 74] width 88 height 16
type input "2"
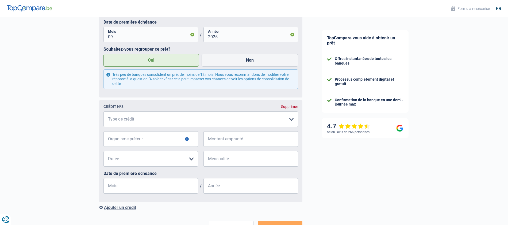
scroll to position [898, 0]
type input "0"
click at [293, 119] on select "Carte ou ouverture de crédit Prêt hypothécaire Vente à tempérament Prêt à tempé…" at bounding box center [201, 119] width 195 height 16
select select "cardOrCredit"
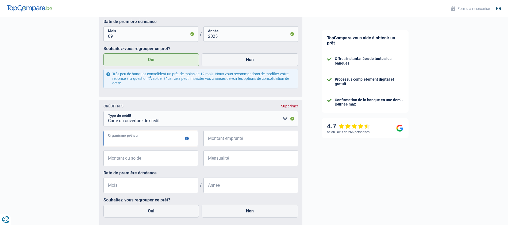
click at [179, 141] on input "Organisme prêteur" at bounding box center [151, 139] width 95 height 16
type input "beobank"
click at [261, 140] on input "Montant emprunté" at bounding box center [254, 139] width 88 height 16
type input "7.500"
click at [178, 156] on input "Montant du solde" at bounding box center [154, 158] width 88 height 16
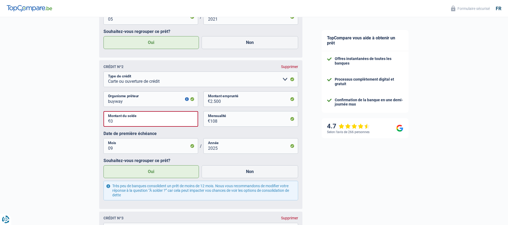
scroll to position [785, 0]
type input "0"
click at [131, 121] on input "0" at bounding box center [154, 120] width 88 height 16
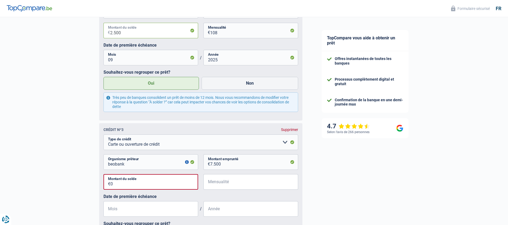
scroll to position [878, 0]
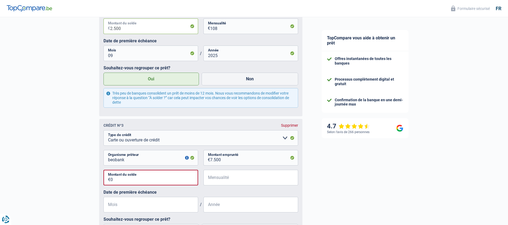
type input "2.500"
click at [146, 178] on input "0" at bounding box center [154, 178] width 88 height 16
type input "7.500"
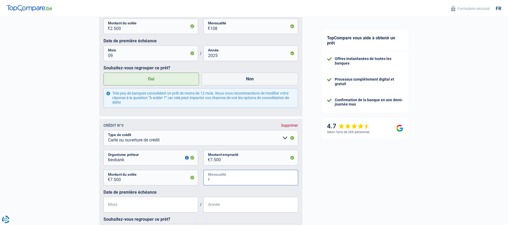
click at [235, 178] on input "Mensualité" at bounding box center [254, 178] width 88 height 16
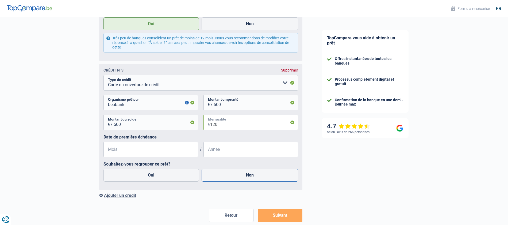
scroll to position [945, 0]
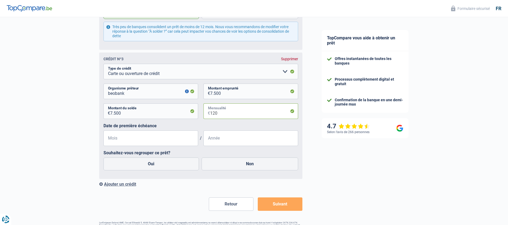
type input "120"
click at [163, 141] on input "Mois" at bounding box center [151, 138] width 95 height 16
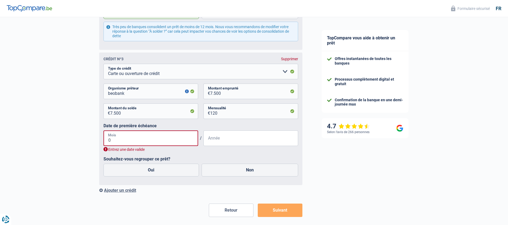
type input "05"
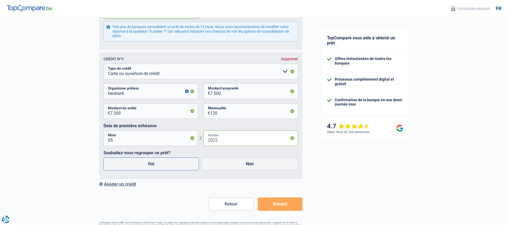
type input "2025"
click at [162, 167] on label "Oui" at bounding box center [151, 163] width 95 height 13
click at [162, 167] on input "Oui" at bounding box center [151, 163] width 95 height 13
radio input "true"
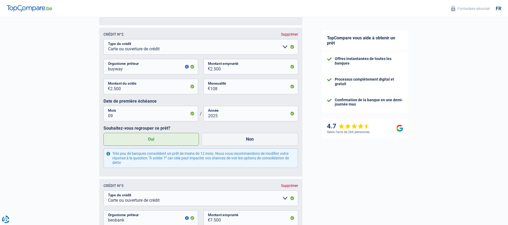
scroll to position [816, 0]
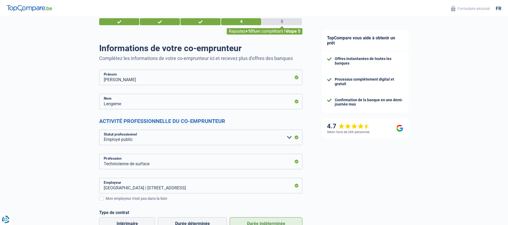
scroll to position [0, 0]
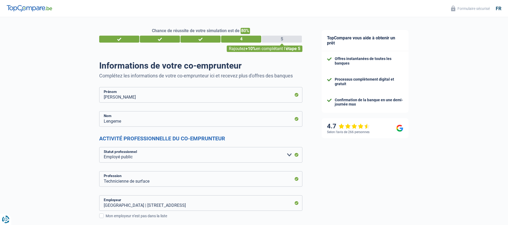
click at [195, 40] on div "3" at bounding box center [201, 39] width 40 height 7
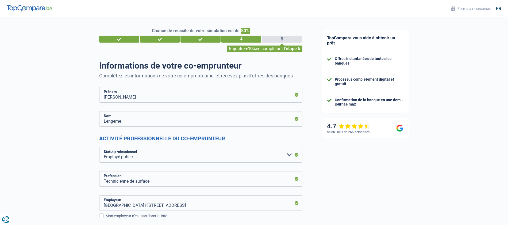
click at [195, 40] on div "3" at bounding box center [201, 39] width 40 height 7
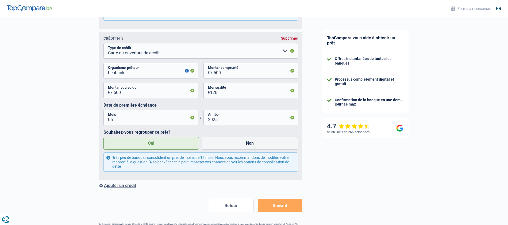
scroll to position [982, 0]
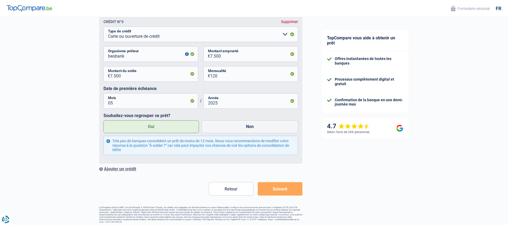
click at [115, 169] on div "Ajouter un crédit" at bounding box center [200, 168] width 203 height 5
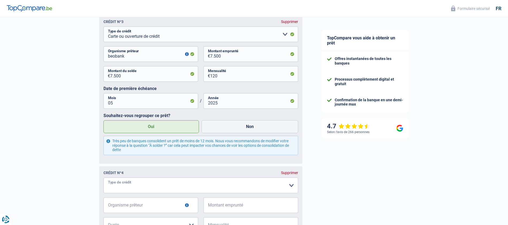
click at [291, 185] on select "Carte ou ouverture de crédit Prêt hypothécaire Vente à tempérament Prêt à tempé…" at bounding box center [201, 185] width 195 height 16
select select "cardOrCredit"
click at [168, 203] on input "Organisme prêteur" at bounding box center [151, 205] width 95 height 16
type input "cofidis"
click at [251, 207] on input "Montant emprunté" at bounding box center [254, 205] width 88 height 16
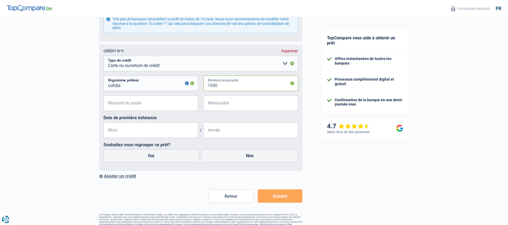
scroll to position [1105, 0]
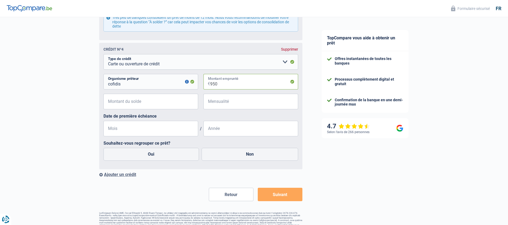
type input "950"
click at [184, 106] on input "Montant du solde" at bounding box center [154, 102] width 88 height 16
type input "950"
click at [242, 104] on input "Mensualité" at bounding box center [254, 102] width 88 height 16
type input "98"
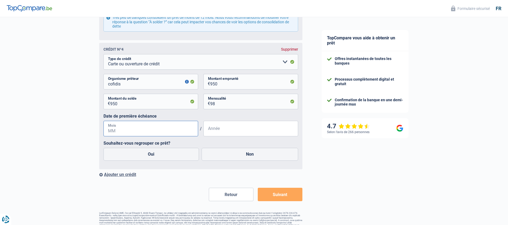
click at [176, 130] on input "Mois" at bounding box center [151, 129] width 95 height 16
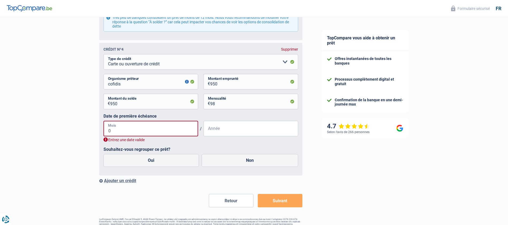
type input "09"
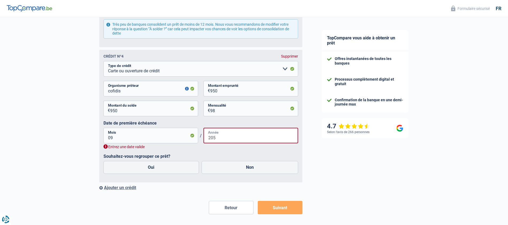
scroll to position [1105, 0]
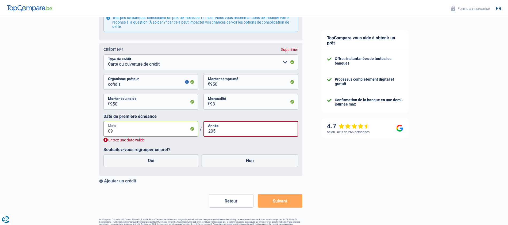
click at [118, 132] on input "09" at bounding box center [151, 129] width 95 height 16
click at [220, 133] on input "205" at bounding box center [251, 129] width 95 height 16
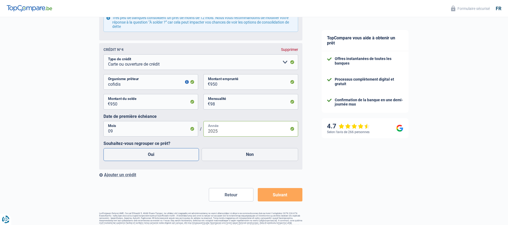
type input "2025"
click at [174, 155] on label "Oui" at bounding box center [151, 154] width 95 height 13
click at [174, 155] on input "Oui" at bounding box center [151, 154] width 95 height 13
radio input "true"
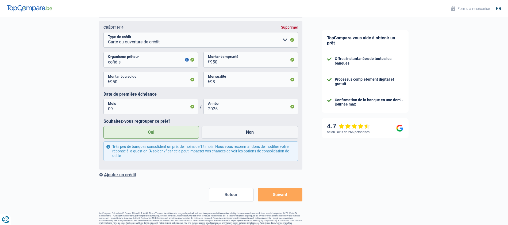
scroll to position [1133, 0]
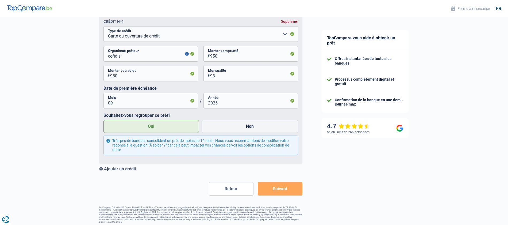
click at [114, 169] on div "Ajouter un crédit" at bounding box center [200, 168] width 203 height 5
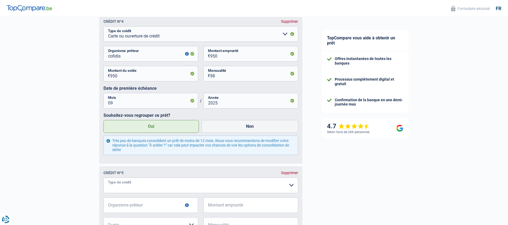
click at [292, 185] on select "Carte ou ouverture de crédit Prêt hypothécaire Vente à tempérament Prêt à tempé…" at bounding box center [201, 185] width 195 height 16
select select "renovationLoan"
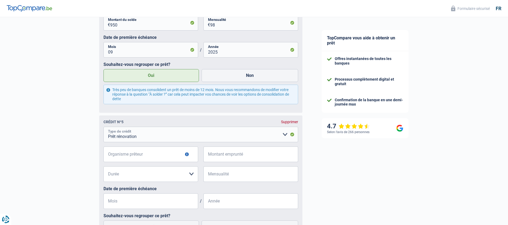
scroll to position [1192, 0]
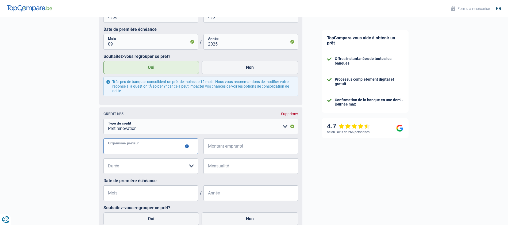
click at [172, 148] on input "Organisme prêteur" at bounding box center [151, 146] width 95 height 16
type input "record credit"
click at [267, 146] on input "Montant emprunté" at bounding box center [254, 146] width 88 height 16
type input "40.000"
click at [192, 166] on select "12 mois 18 mois 24 mois 30 mois 36 mois 42 mois 48 mois 60 mois 72 mois 84 mois…" at bounding box center [151, 166] width 95 height 16
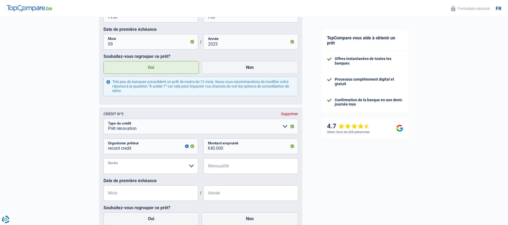
select select "120"
click at [252, 167] on input "Mensualité" at bounding box center [254, 166] width 88 height 16
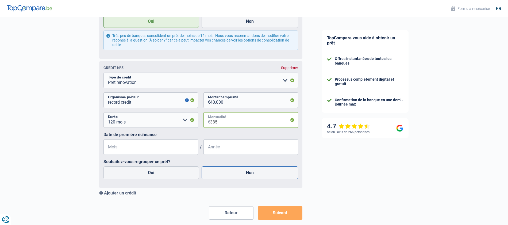
scroll to position [1239, 0]
type input "385"
click at [175, 149] on input "Mois" at bounding box center [151, 146] width 95 height 16
click at [124, 146] on input "01" at bounding box center [151, 146] width 95 height 16
type input "0"
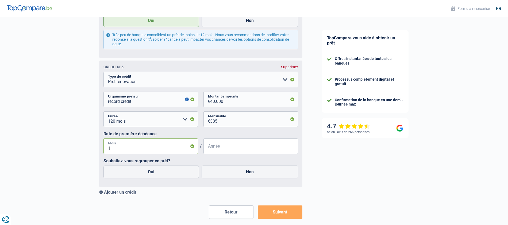
type input "10"
type input "2022"
click at [172, 171] on label "Oui" at bounding box center [151, 171] width 95 height 13
click at [172, 171] on input "Oui" at bounding box center [151, 171] width 95 height 13
radio input "true"
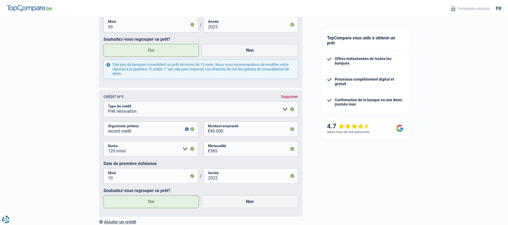
scroll to position [1262, 0]
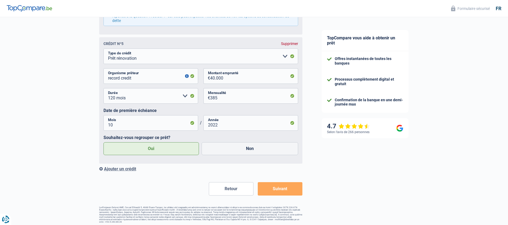
click at [119, 168] on div "Ajouter un crédit" at bounding box center [200, 168] width 203 height 5
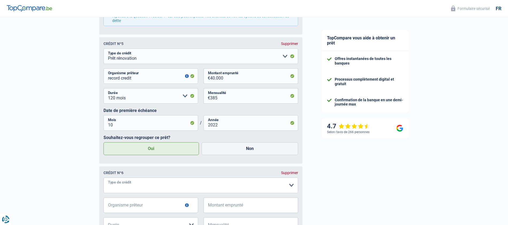
click at [292, 185] on select "Carte ou ouverture de crédit Prêt hypothécaire Vente à tempérament Prêt à tempé…" at bounding box center [201, 185] width 195 height 16
select select "cardOrCredit"
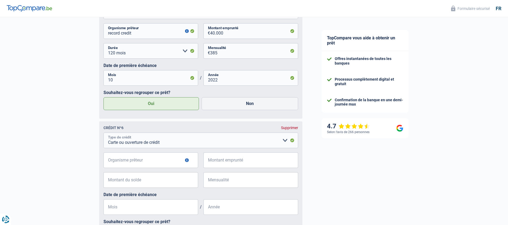
scroll to position [1321, 0]
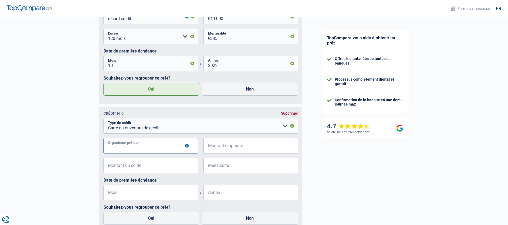
click at [159, 148] on input "Organisme prêteur" at bounding box center [151, 146] width 95 height 16
type input "buy way"
click at [264, 146] on input "Montant emprunté" at bounding box center [254, 146] width 88 height 16
type input "1.500"
click at [165, 167] on input "Montant du solde" at bounding box center [154, 166] width 88 height 16
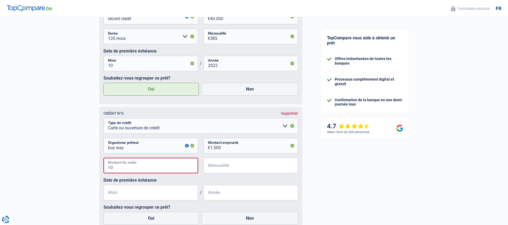
type input "0"
type input "60"
click at [245, 165] on input "Mensualité" at bounding box center [254, 166] width 88 height 16
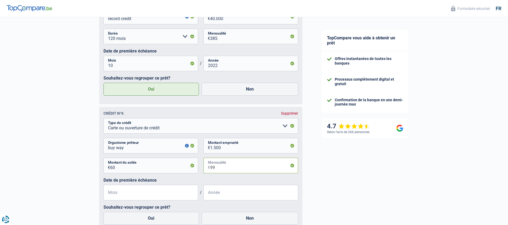
type input "99"
click at [162, 194] on input "Mois" at bounding box center [151, 193] width 95 height 16
type input "11"
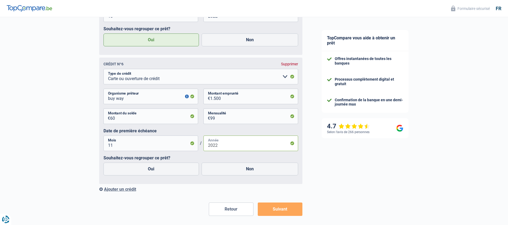
scroll to position [1391, 0]
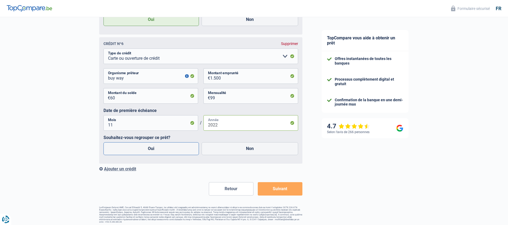
type input "2022"
click at [143, 148] on label "Oui" at bounding box center [151, 148] width 95 height 13
click at [143, 148] on input "Oui" at bounding box center [151, 148] width 95 height 13
radio input "true"
click at [287, 189] on button "Suivant" at bounding box center [280, 188] width 45 height 13
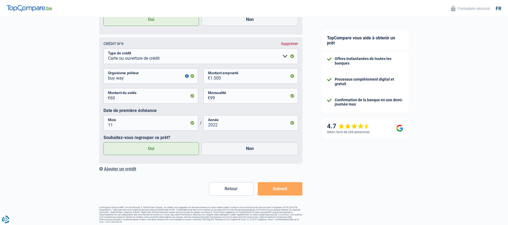
click at [280, 189] on button "Suivant" at bounding box center [280, 188] width 45 height 13
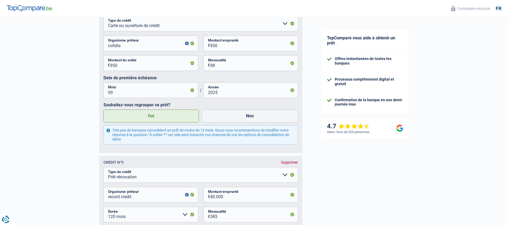
scroll to position [1127, 0]
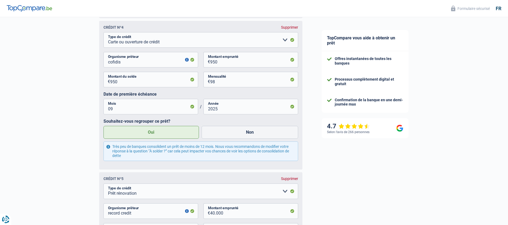
click at [108, 147] on div "Très peu de banques consolident un prêt de moins de 12 mois. Nous vous recomman…" at bounding box center [201, 150] width 195 height 19
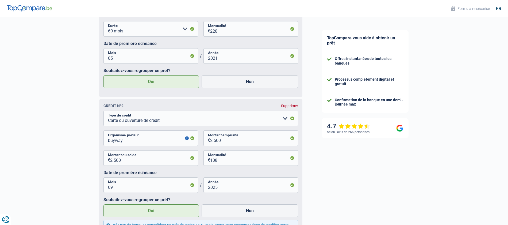
scroll to position [748, 0]
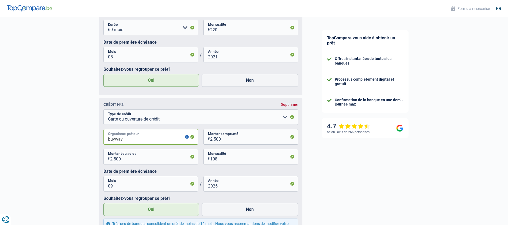
click at [115, 139] on input "buyway" at bounding box center [151, 137] width 95 height 16
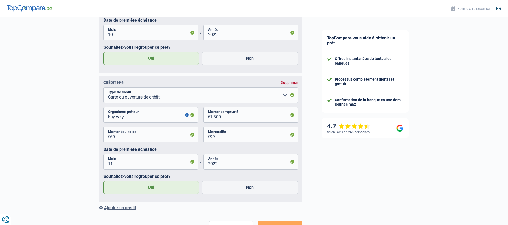
scroll to position [1391, 0]
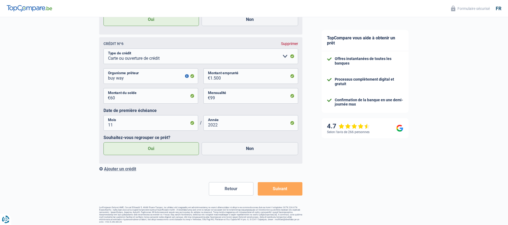
type input "buy way"
click at [275, 190] on button "Suivant" at bounding box center [280, 188] width 45 height 13
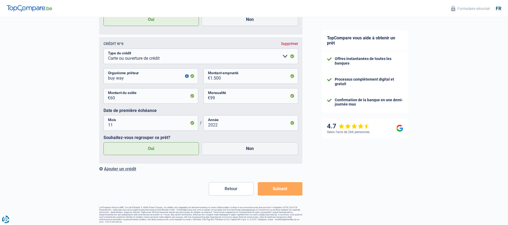
click at [275, 190] on button "Suivant" at bounding box center [280, 188] width 45 height 13
click at [276, 190] on button "Suivant" at bounding box center [280, 188] width 45 height 13
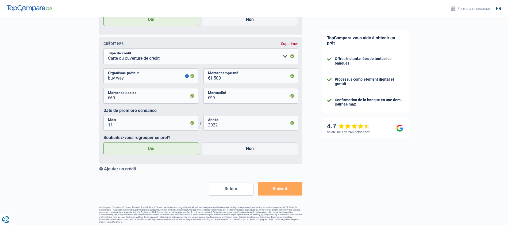
click at [275, 190] on button "Suivant" at bounding box center [280, 188] width 45 height 13
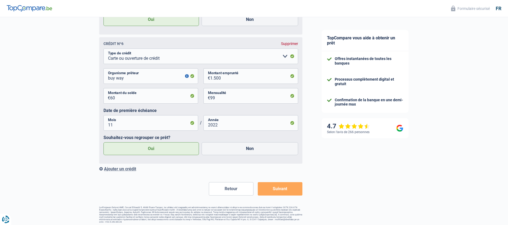
click at [275, 190] on button "Suivant" at bounding box center [280, 188] width 45 height 13
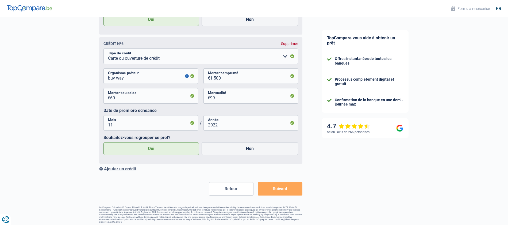
click at [275, 190] on button "Suivant" at bounding box center [280, 188] width 45 height 13
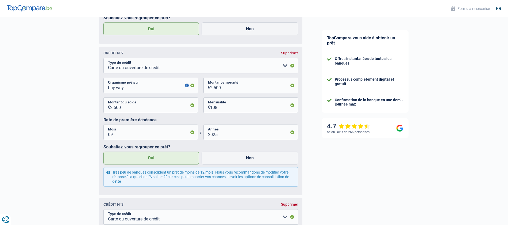
scroll to position [813, 0]
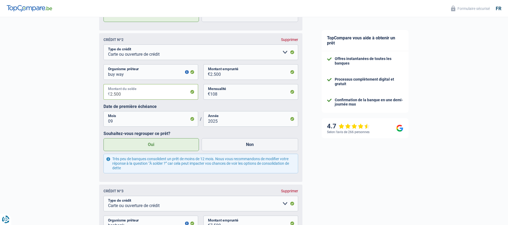
click at [125, 94] on input "2.500" at bounding box center [154, 92] width 88 height 16
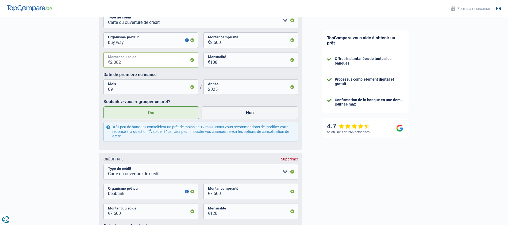
scroll to position [860, 0]
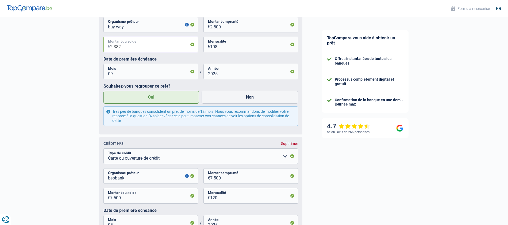
type input "2.382"
click at [163, 96] on label "Oui" at bounding box center [151, 97] width 95 height 13
click at [163, 96] on input "Oui" at bounding box center [151, 97] width 95 height 13
click at [177, 119] on div "Très peu de banques consolident un prêt de moins de 12 mois. Nous vous recomman…" at bounding box center [201, 115] width 195 height 19
click at [108, 112] on div "Très peu de banques consolident un prêt de moins de 12 mois. Nous vous recomman…" at bounding box center [201, 115] width 195 height 19
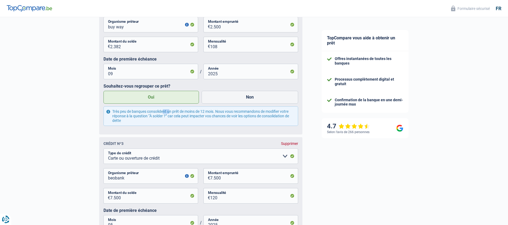
click at [108, 112] on div "Très peu de banques consolident un prêt de moins de 12 mois. Nous vous recomman…" at bounding box center [201, 115] width 195 height 19
click at [109, 112] on div "Très peu de banques consolident un prêt de moins de 12 mois. Nous vous recomman…" at bounding box center [201, 115] width 195 height 19
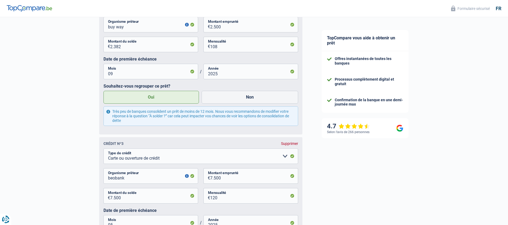
click at [109, 112] on div "Très peu de banques consolident un prêt de moins de 12 mois. Nous vous recomman…" at bounding box center [201, 115] width 195 height 19
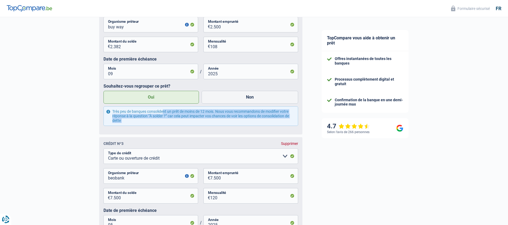
click at [109, 112] on div "Très peu de banques consolident un prêt de moins de 12 mois. Nous vous recomman…" at bounding box center [201, 115] width 195 height 19
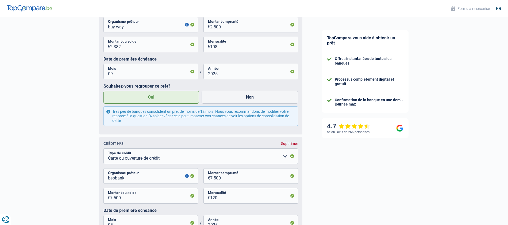
click at [109, 112] on div "Très peu de banques consolident un prêt de moins de 12 mois. Nous vous recomman…" at bounding box center [201, 115] width 195 height 19
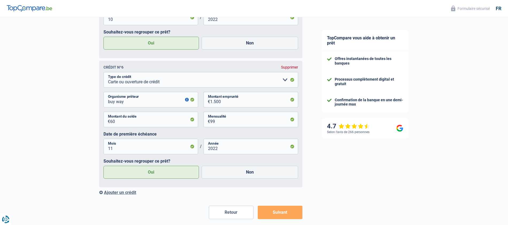
scroll to position [1391, 0]
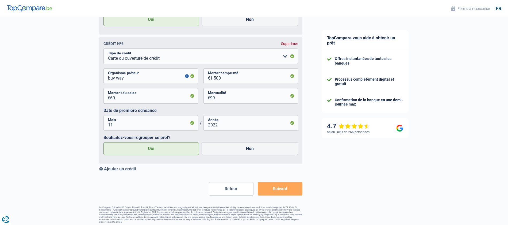
click at [241, 192] on button "Retour" at bounding box center [231, 188] width 45 height 13
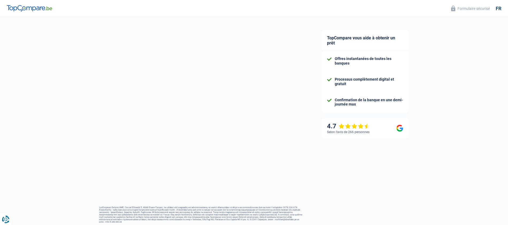
select select "familyAllowances"
select select "mutualityIndemnity"
select select "mortgage"
select select "360"
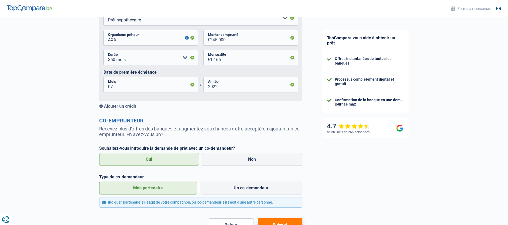
scroll to position [305, 0]
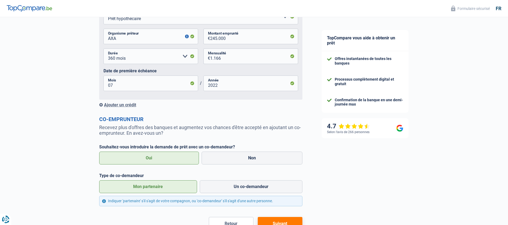
click at [118, 106] on div "Ajouter un crédit" at bounding box center [200, 104] width 203 height 5
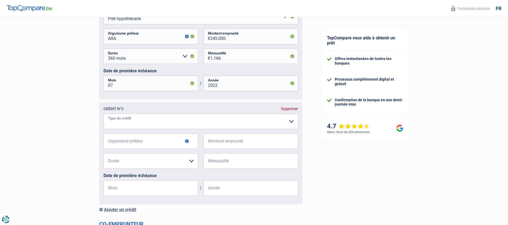
click at [291, 121] on select "Carte ou ouverture de crédit Prêt hypothécaire Vente à tempérament Prêt à tempé…" at bounding box center [201, 121] width 195 height 16
select select "cardOrCredit"
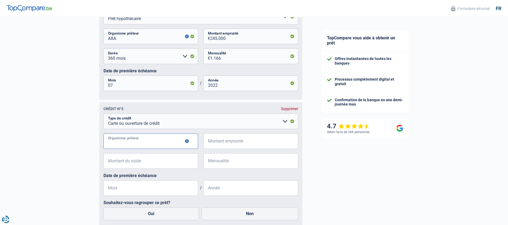
click at [178, 140] on input "Organisme prêteur" at bounding box center [151, 141] width 95 height 16
type input "buyway"
click at [263, 140] on input "Montant emprunté" at bounding box center [254, 141] width 88 height 16
type input "1.500"
click at [179, 163] on input "Montant du solde" at bounding box center [154, 161] width 88 height 16
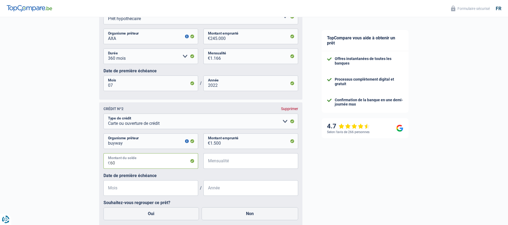
type input "60"
click at [265, 159] on input "Mensualité" at bounding box center [254, 161] width 88 height 16
type input "99"
click at [174, 194] on input "Mois" at bounding box center [151, 188] width 95 height 16
type input "09"
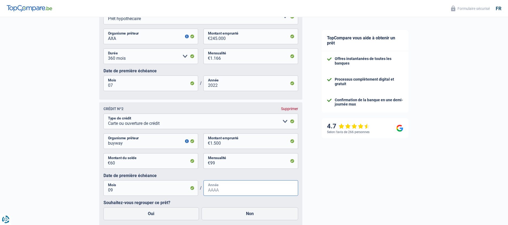
click at [228, 190] on input "Année" at bounding box center [251, 188] width 95 height 16
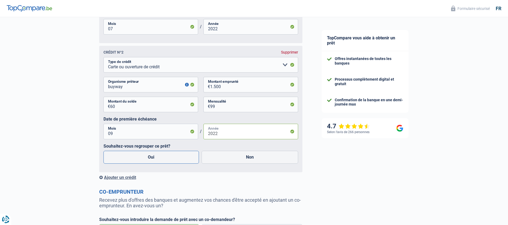
type input "2022"
click at [167, 154] on label "Oui" at bounding box center [151, 157] width 95 height 13
click at [167, 154] on input "Oui" at bounding box center [151, 157] width 95 height 13
radio input "true"
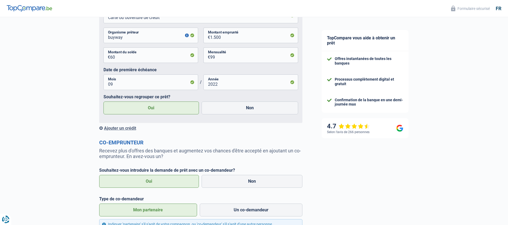
scroll to position [438, 0]
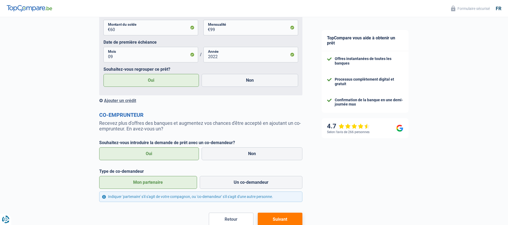
click at [127, 102] on div "Ajouter un crédit" at bounding box center [200, 100] width 203 height 5
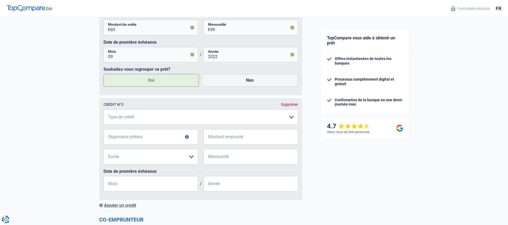
click at [286, 104] on div "Supprimer" at bounding box center [289, 104] width 17 height 4
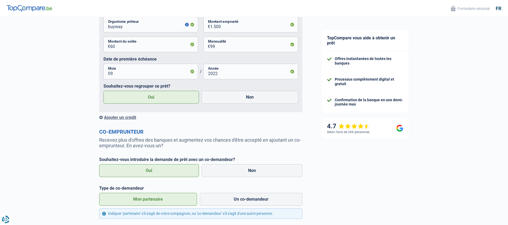
scroll to position [468, 0]
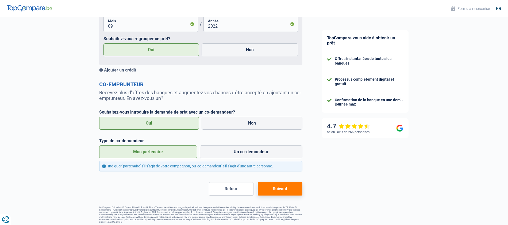
click at [282, 187] on button "Suivant" at bounding box center [280, 188] width 45 height 13
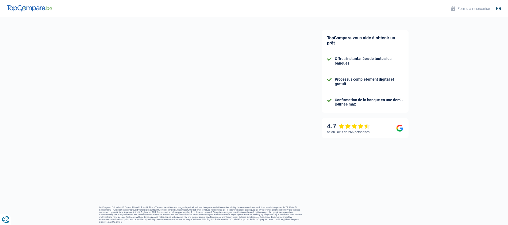
select select "publicEmployee"
select select "cohabitation"
select select "netSalary"
select select "mealVouchers"
select select "personalLoan"
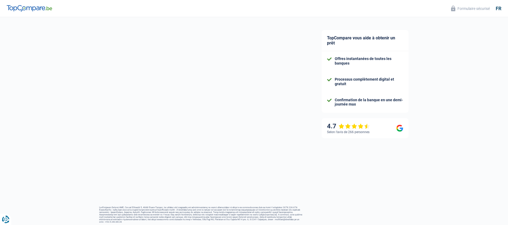
select select "familyEvent"
select select "60"
select select "cardOrCredit"
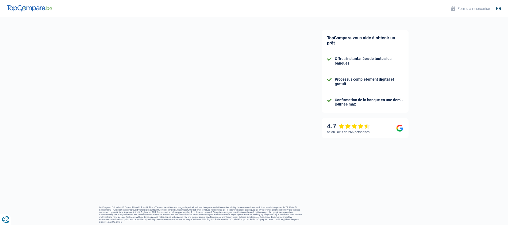
select select "renovationLoan"
select select "120"
select select "cardOrCredit"
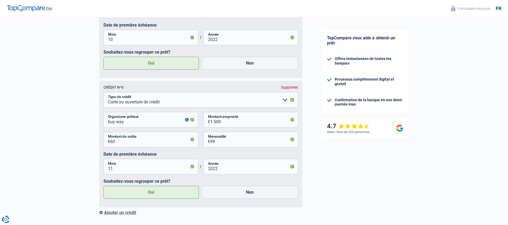
scroll to position [1348, 0]
click at [288, 88] on div "Supprimer" at bounding box center [289, 87] width 17 height 4
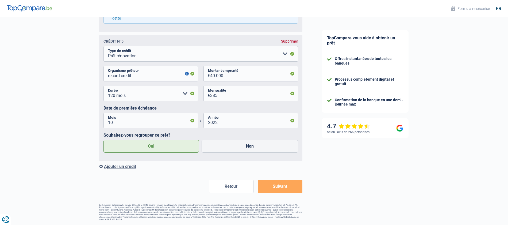
scroll to position [1262, 0]
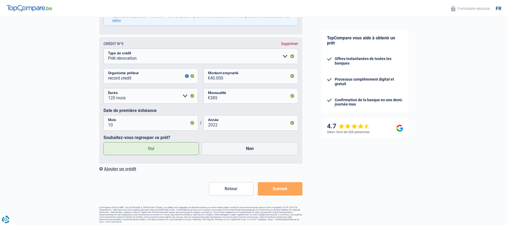
click at [274, 192] on button "Suivant" at bounding box center [280, 188] width 45 height 13
click at [278, 189] on button "Suivant" at bounding box center [280, 188] width 45 height 13
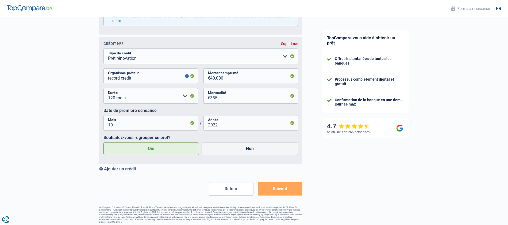
click at [278, 189] on button "Suivant" at bounding box center [280, 188] width 45 height 13
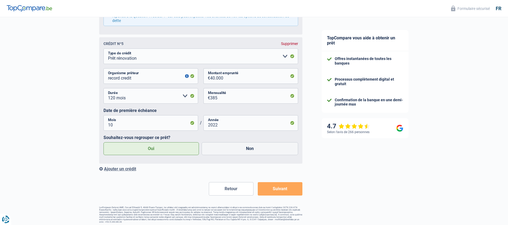
click at [278, 189] on button "Suivant" at bounding box center [280, 188] width 45 height 13
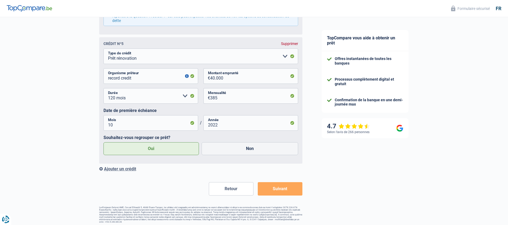
click at [278, 189] on button "Suivant" at bounding box center [280, 188] width 45 height 13
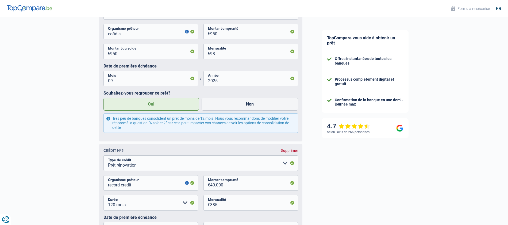
scroll to position [1157, 0]
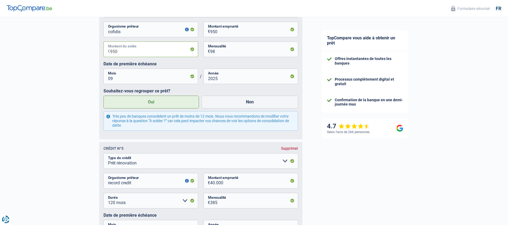
click at [121, 52] on input "950" at bounding box center [154, 49] width 88 height 16
type input "9"
type input "850"
click at [155, 104] on label "Oui" at bounding box center [151, 101] width 95 height 13
click at [155, 104] on input "Oui" at bounding box center [151, 101] width 95 height 13
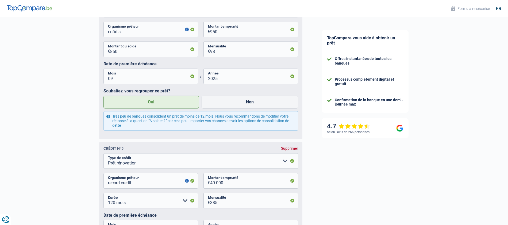
click at [155, 104] on label "Oui" at bounding box center [151, 101] width 95 height 13
click at [155, 104] on input "Oui" at bounding box center [151, 101] width 95 height 13
click at [155, 104] on label "Oui" at bounding box center [151, 101] width 95 height 13
click at [155, 104] on input "Oui" at bounding box center [151, 101] width 95 height 13
click at [155, 104] on label "Oui" at bounding box center [151, 101] width 95 height 13
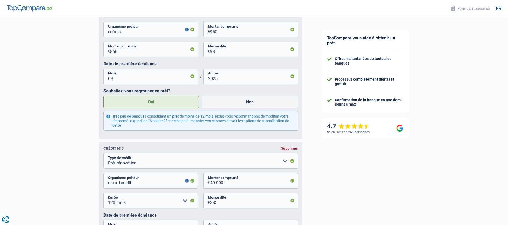
click at [155, 104] on input "Oui" at bounding box center [151, 101] width 95 height 13
click at [155, 104] on label "Oui" at bounding box center [151, 101] width 95 height 13
click at [155, 104] on input "Oui" at bounding box center [151, 101] width 95 height 13
click at [155, 104] on label "Oui" at bounding box center [151, 101] width 95 height 13
click at [155, 104] on input "Oui" at bounding box center [151, 101] width 95 height 13
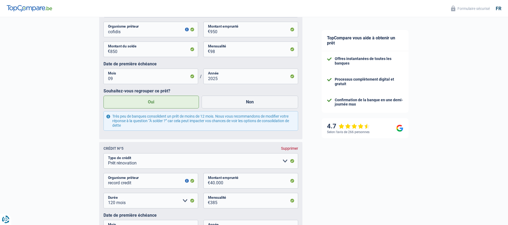
click at [155, 104] on label "Oui" at bounding box center [151, 101] width 95 height 13
click at [155, 104] on input "Oui" at bounding box center [151, 101] width 95 height 13
click at [155, 104] on label "Oui" at bounding box center [151, 101] width 95 height 13
click at [155, 104] on input "Oui" at bounding box center [151, 101] width 95 height 13
click at [155, 104] on label "Oui" at bounding box center [151, 101] width 95 height 13
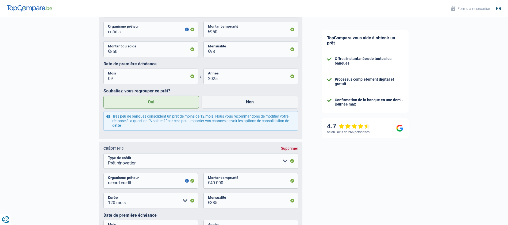
click at [155, 104] on input "Oui" at bounding box center [151, 101] width 95 height 13
click at [155, 104] on label "Oui" at bounding box center [151, 101] width 95 height 13
click at [155, 104] on input "Oui" at bounding box center [151, 101] width 95 height 13
click at [227, 103] on label "Non" at bounding box center [250, 101] width 97 height 13
click at [227, 103] on input "Non" at bounding box center [250, 101] width 97 height 13
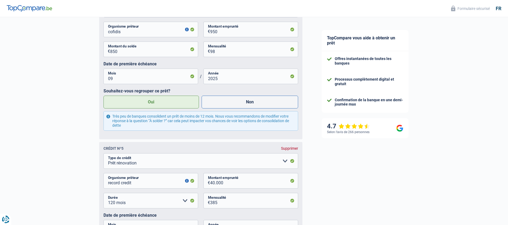
radio input "true"
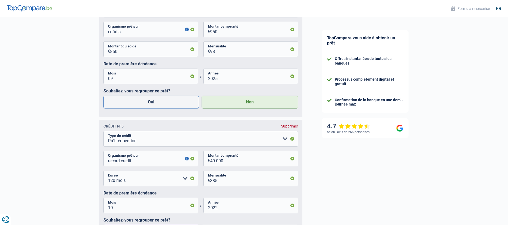
click at [173, 100] on label "Oui" at bounding box center [151, 101] width 95 height 13
click at [173, 100] on input "Oui" at bounding box center [151, 101] width 95 height 13
radio input "true"
radio input "false"
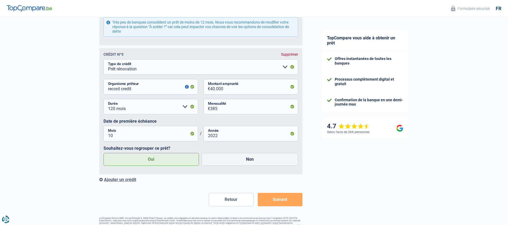
scroll to position [1262, 0]
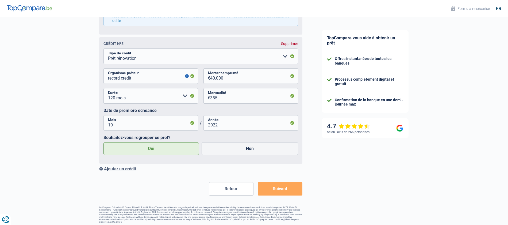
click at [283, 192] on button "Suivant" at bounding box center [280, 188] width 45 height 13
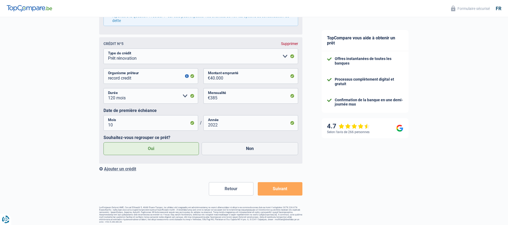
click at [283, 192] on button "Suivant" at bounding box center [280, 188] width 45 height 13
click at [280, 189] on button "Suivant" at bounding box center [280, 188] width 45 height 13
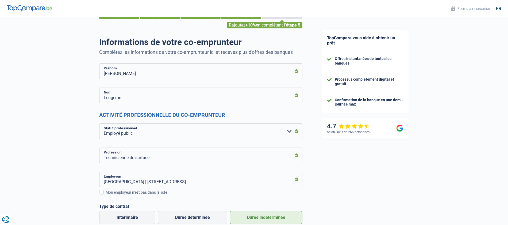
scroll to position [0, 0]
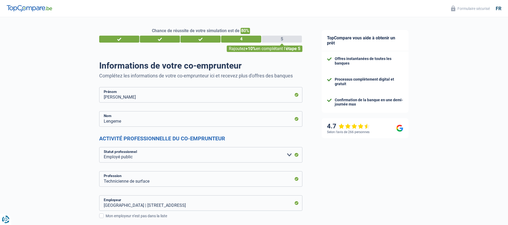
click at [274, 40] on div "5" at bounding box center [282, 39] width 40 height 7
click at [282, 47] on div "Rajoutez +10% en complétant l' étape 5" at bounding box center [265, 48] width 76 height 6
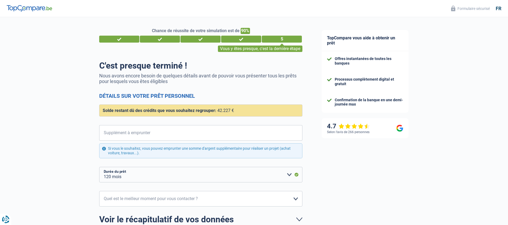
select select "refinancing"
select select "120"
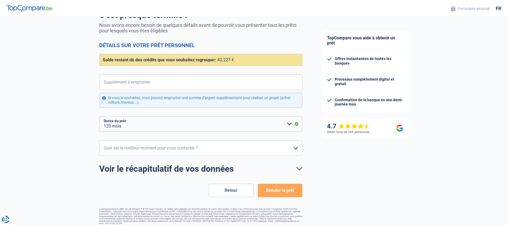
scroll to position [52, 0]
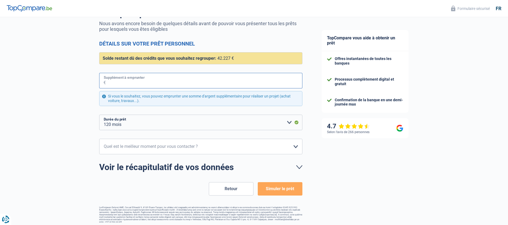
click at [169, 83] on input "Supplément à emprunter" at bounding box center [204, 81] width 197 height 16
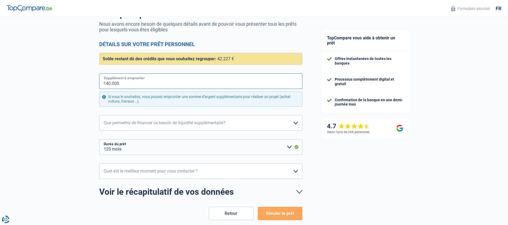
type input "40.000"
click at [296, 122] on select "Confort maison: meubles, textile, peinture, électroménager, outillage non-profe…" at bounding box center [200, 123] width 203 height 16
click at [289, 123] on select "Confort maison: meubles, textile, peinture, électroménager, outillage non-profe…" at bounding box center [200, 123] width 203 height 16
select select "household"
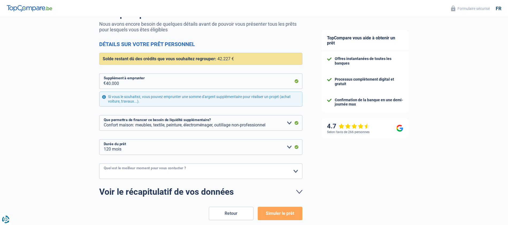
click at [296, 171] on select "10h-12h 12h-14h 14h-16h 16h-18h Veuillez sélectionner une option" at bounding box center [200, 171] width 203 height 16
select select "16-18"
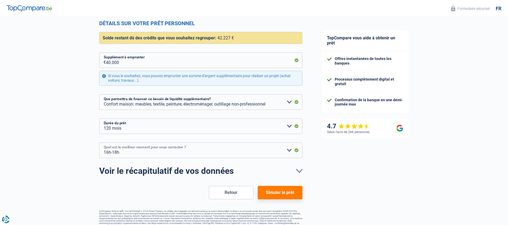
scroll to position [76, 0]
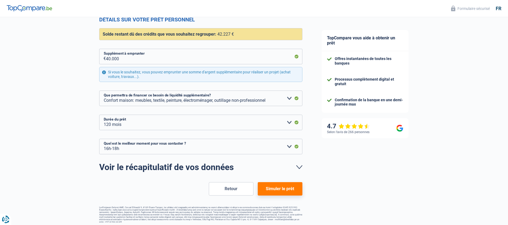
click at [274, 187] on button "Simuler le prêt" at bounding box center [280, 188] width 45 height 13
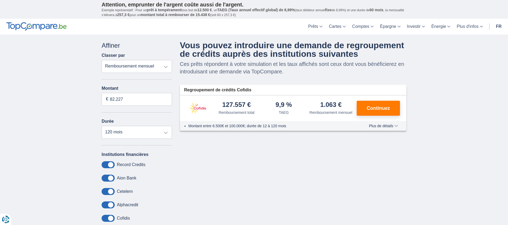
click at [166, 67] on select "Remboursement total TAEG Remboursement mensuel" at bounding box center [137, 66] width 70 height 13
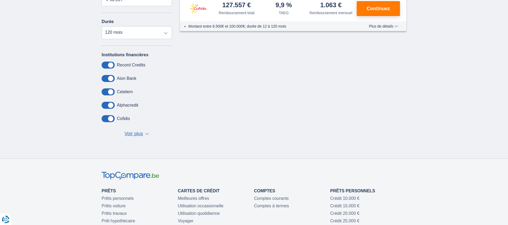
scroll to position [95, 0]
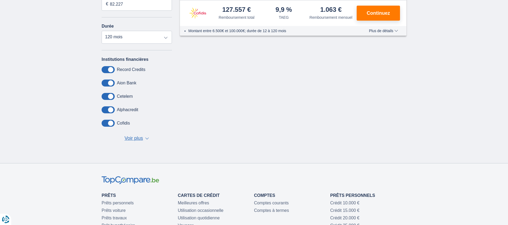
click at [108, 84] on span at bounding box center [108, 82] width 13 height 7
click at [0, 0] on input "checkbox" at bounding box center [0, 0] width 0 height 0
click at [112, 84] on span at bounding box center [108, 82] width 13 height 7
click at [0, 0] on input "checkbox" at bounding box center [0, 0] width 0 height 0
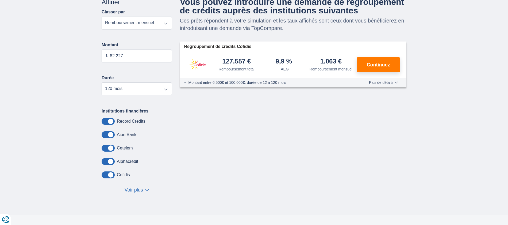
scroll to position [0, 0]
